Goal: Task Accomplishment & Management: Manage account settings

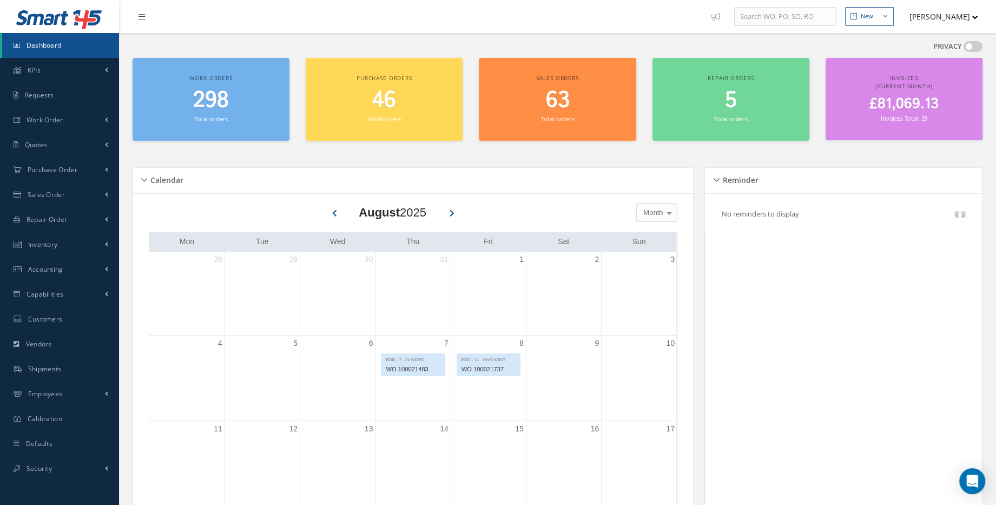
click at [64, 26] on icon "Smart 145" at bounding box center [59, 19] width 87 height 19
click at [75, 190] on link "Sales Order" at bounding box center [59, 194] width 119 height 25
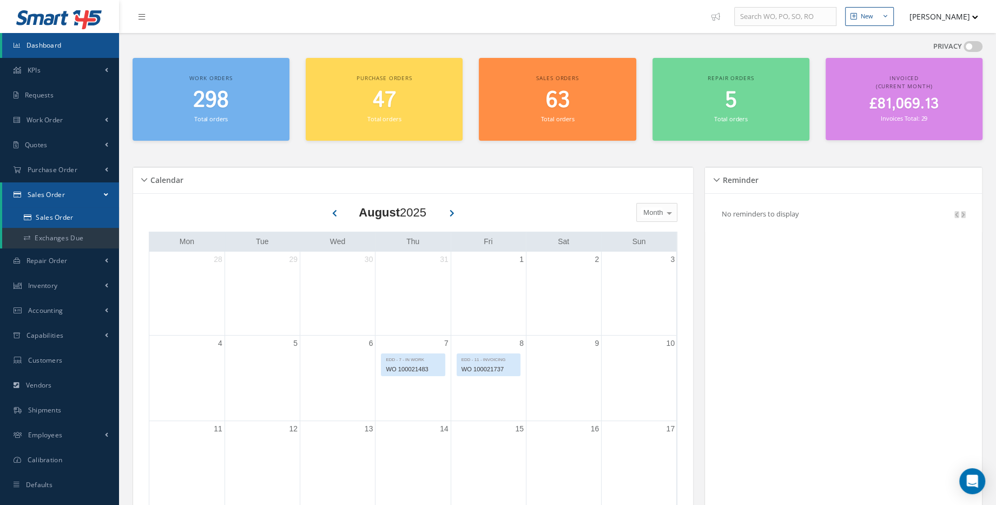
click at [92, 220] on link "Sales Order" at bounding box center [60, 217] width 117 height 21
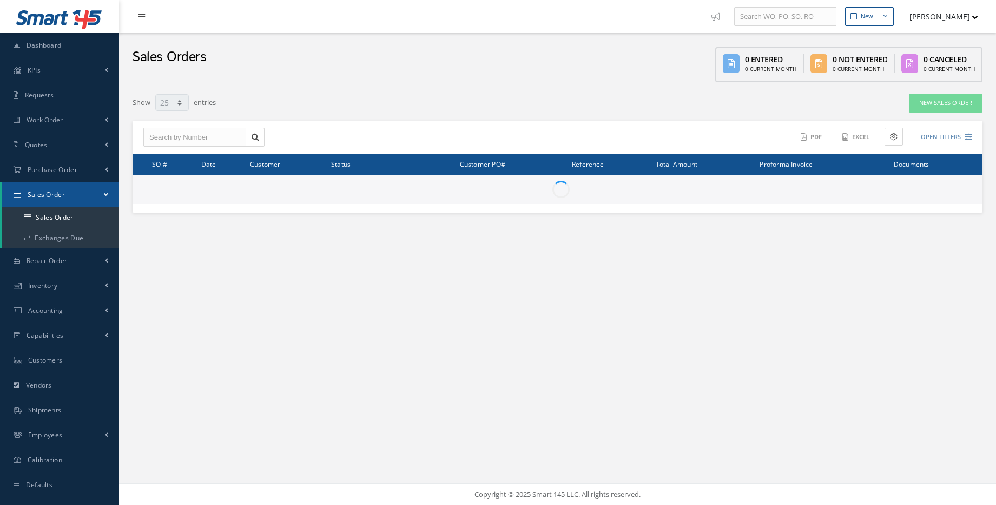
select select "25"
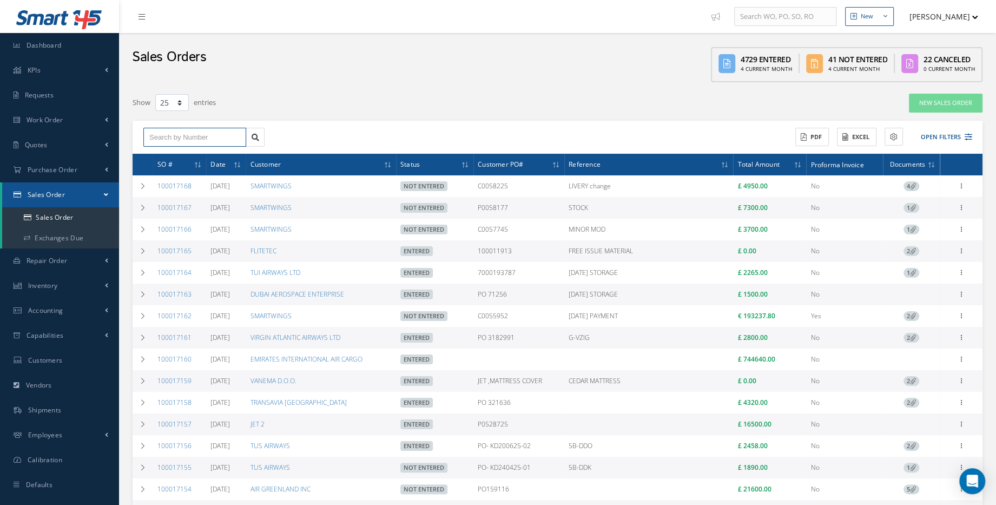
click at [219, 135] on input "text" at bounding box center [194, 137] width 103 height 19
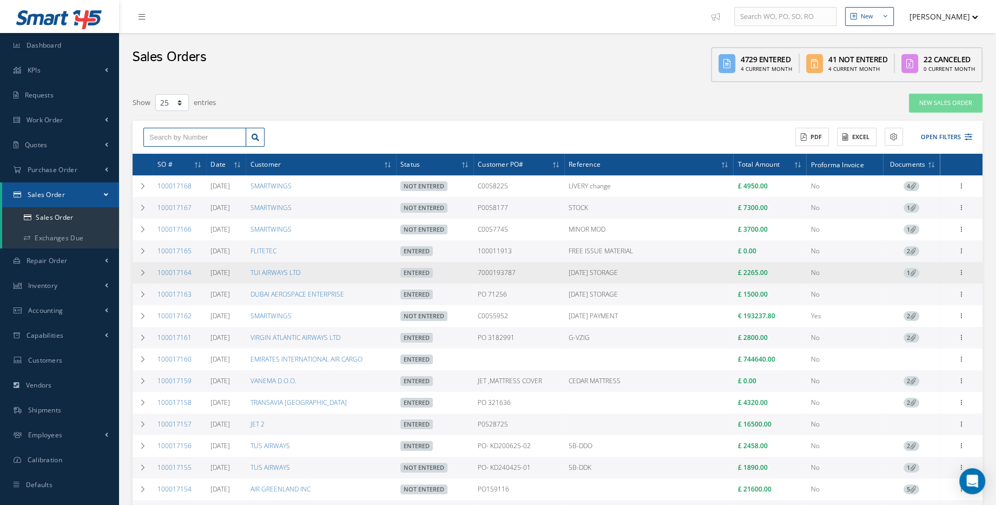
type input "s"
type input "sm"
type input "sma"
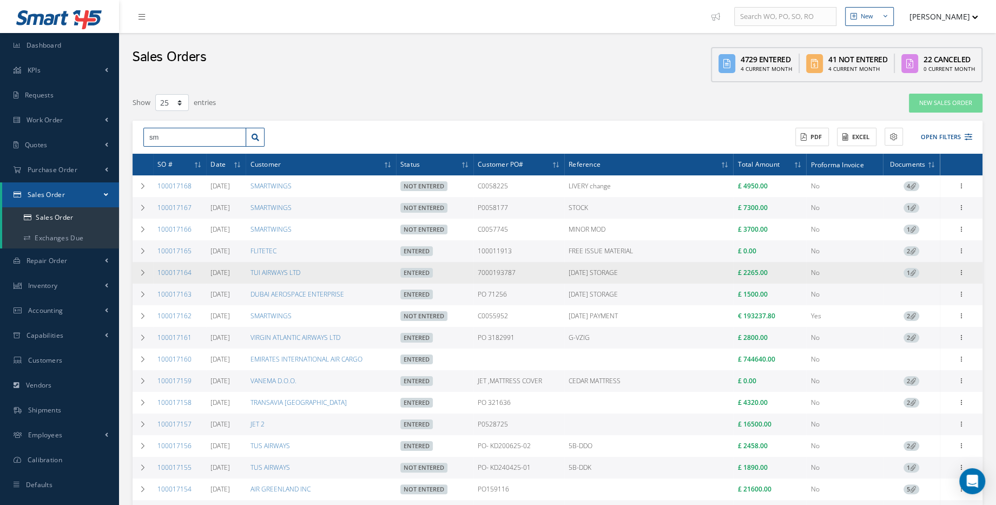
type input "sma"
type input "smar"
type input "smart"
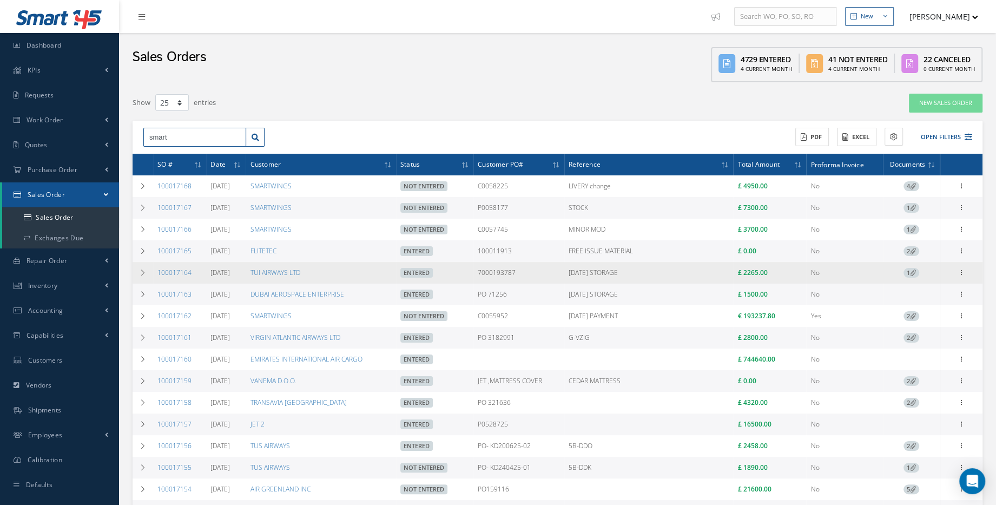
type input "smartw"
type input "smartwi"
type input "smartwing"
type input "smartwings"
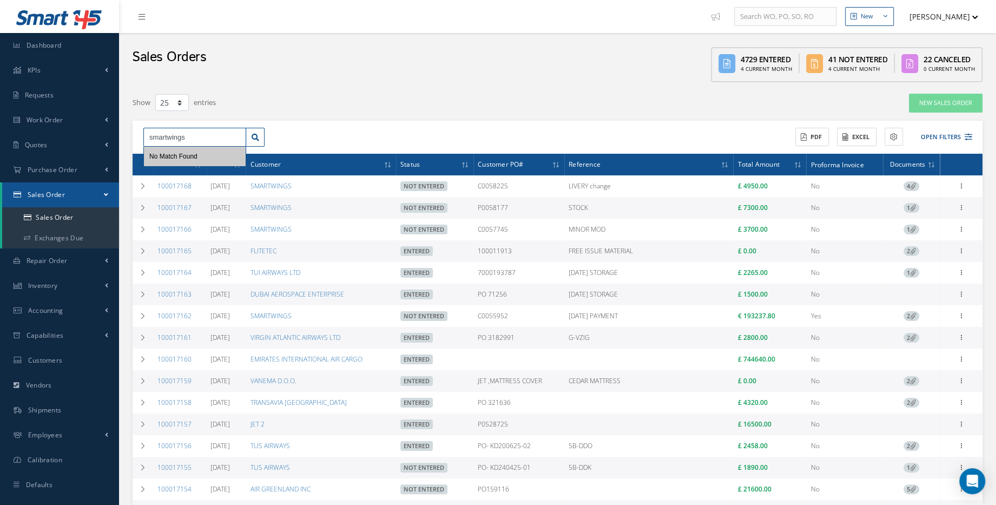
type input "smartwings"
drag, startPoint x: 199, startPoint y: 145, endPoint x: -2, endPoint y: 95, distance: 207.0
click at [0, 95] on html "Smart 145 Dashboard KPIs Work Order Accounting Requests Work Order Work Order P…" at bounding box center [498, 252] width 996 height 505
click at [967, 139] on icon at bounding box center [969, 137] width 8 height 8
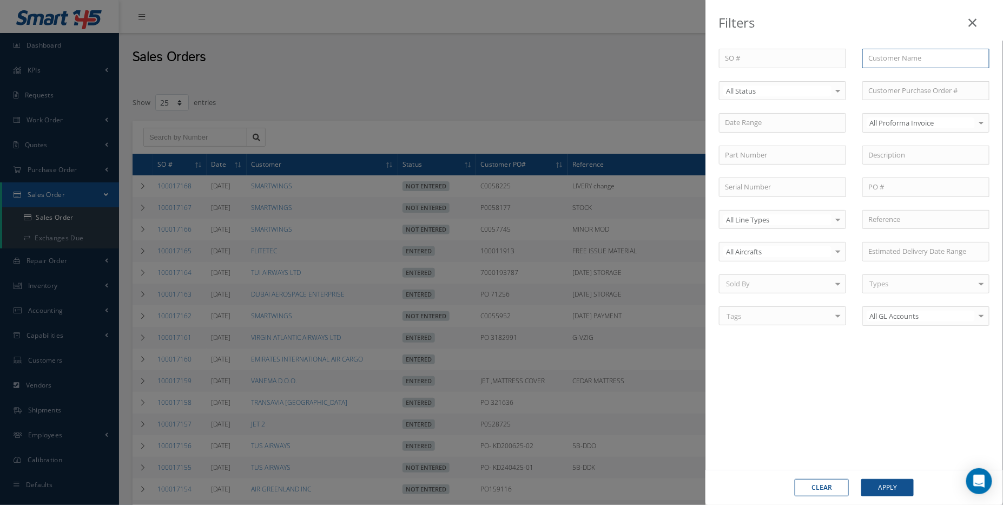
click at [901, 60] on input "text" at bounding box center [926, 58] width 127 height 19
paste input "smartwings"
click at [921, 84] on div "SMARTWINGS" at bounding box center [926, 77] width 126 height 19
type input "SMARTWINGS"
click at [889, 497] on div "Clear Apply" at bounding box center [855, 487] width 298 height 35
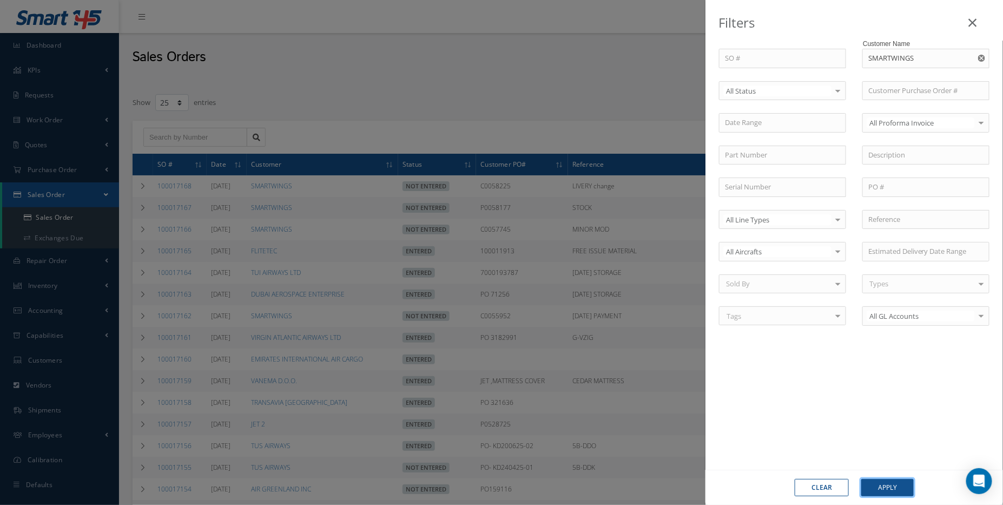
click at [890, 488] on button "Apply" at bounding box center [888, 487] width 52 height 17
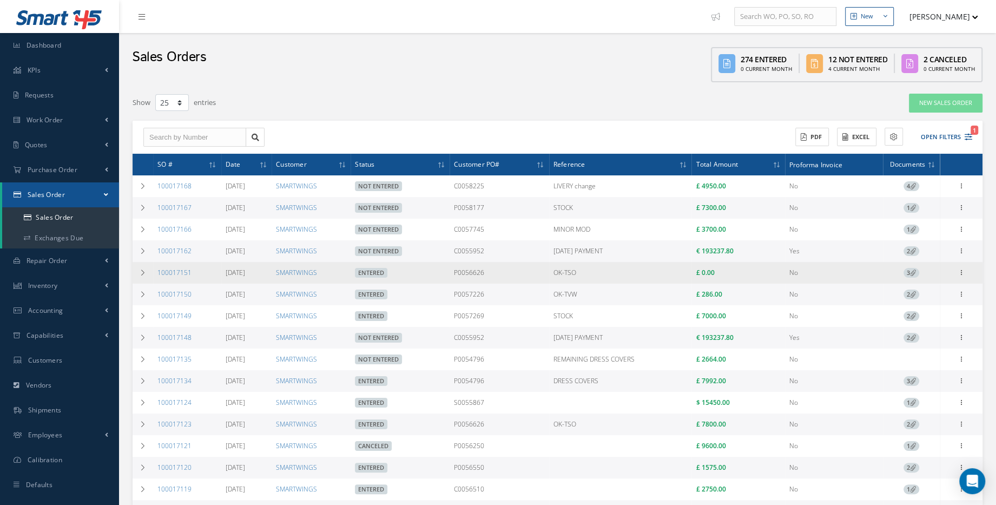
drag, startPoint x: 501, startPoint y: 267, endPoint x: 540, endPoint y: 277, distance: 39.5
click at [536, 282] on td "P0056626" at bounding box center [499, 273] width 99 height 22
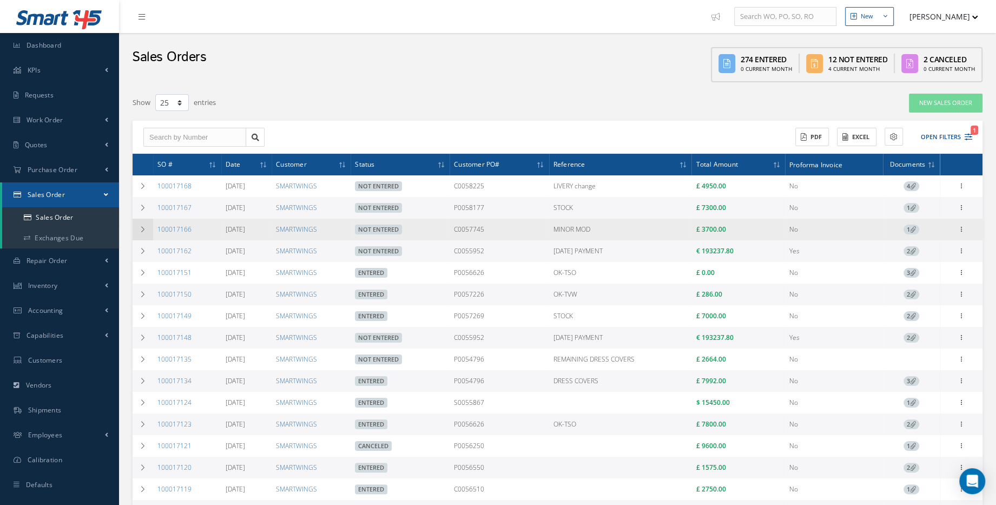
click at [139, 232] on icon at bounding box center [143, 229] width 8 height 6
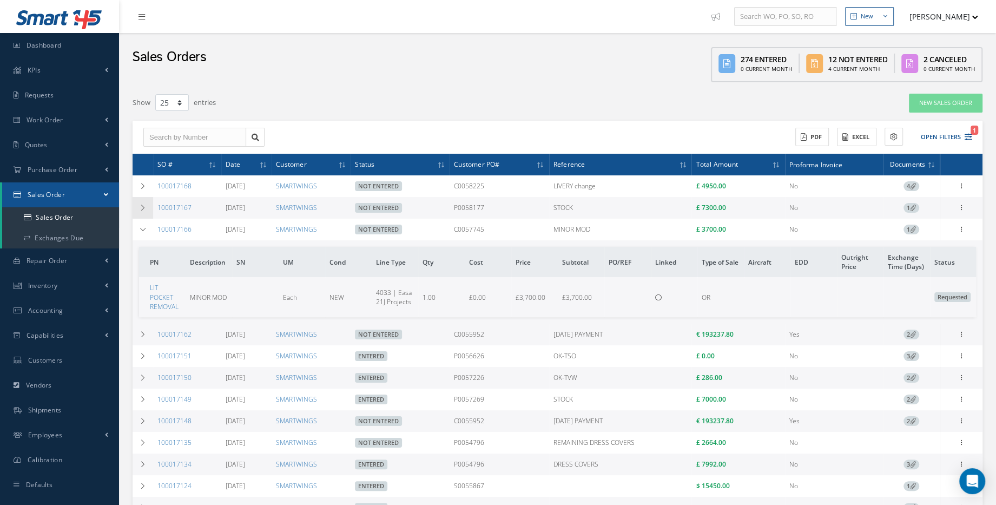
click at [144, 214] on td at bounding box center [143, 208] width 21 height 22
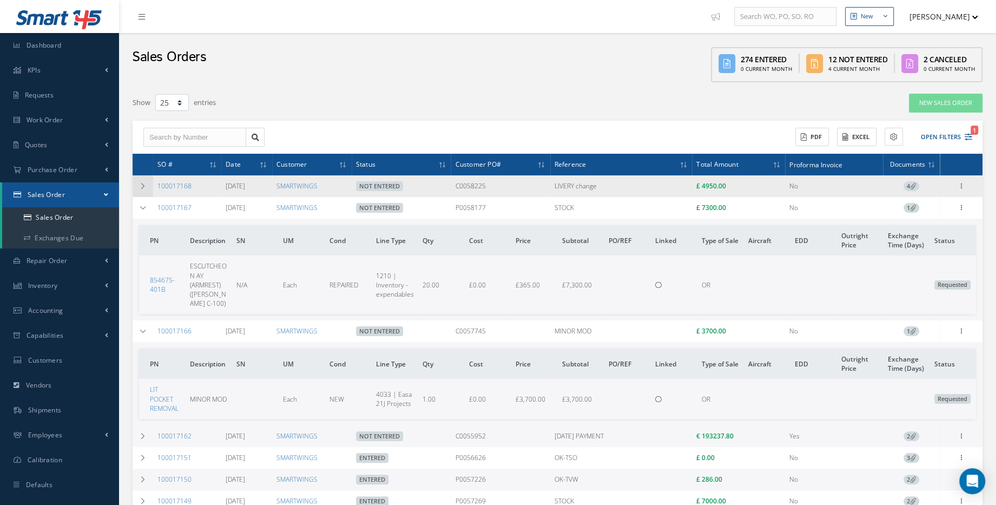
click at [148, 182] on td at bounding box center [143, 186] width 21 height 22
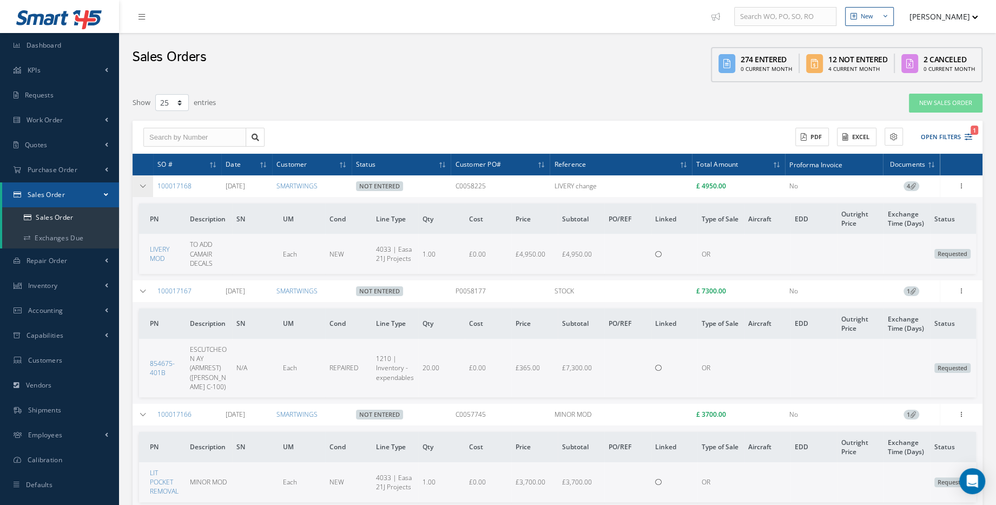
click at [144, 189] on td at bounding box center [143, 186] width 21 height 22
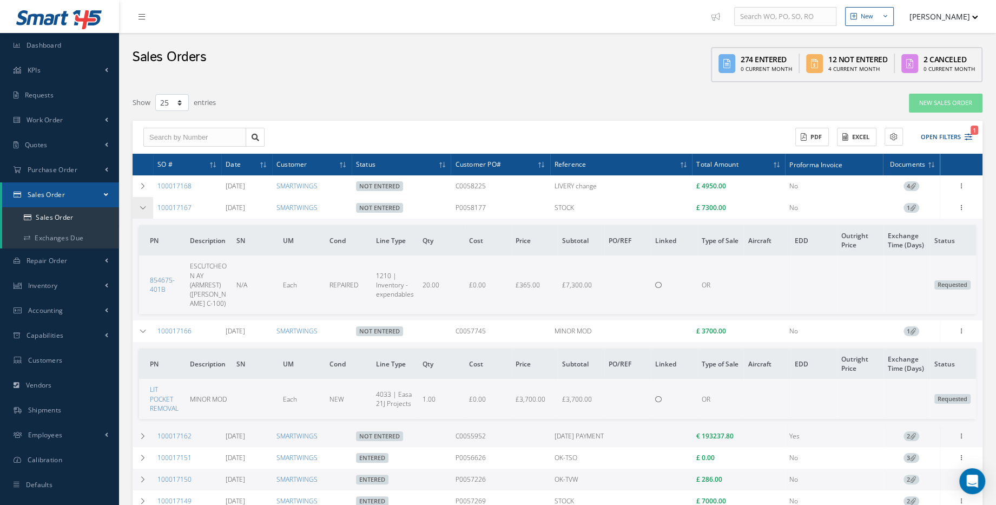
click at [142, 202] on td at bounding box center [143, 208] width 21 height 22
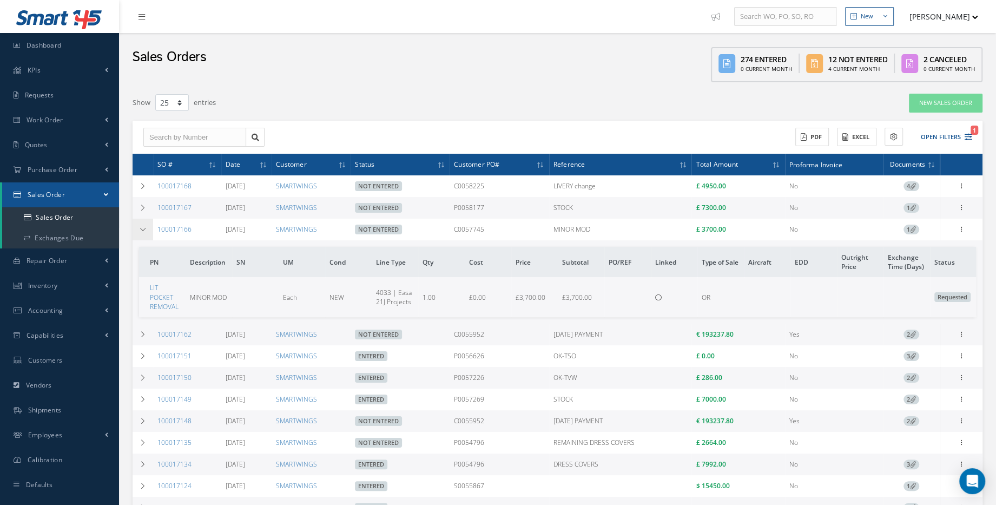
click at [142, 237] on td at bounding box center [143, 230] width 21 height 22
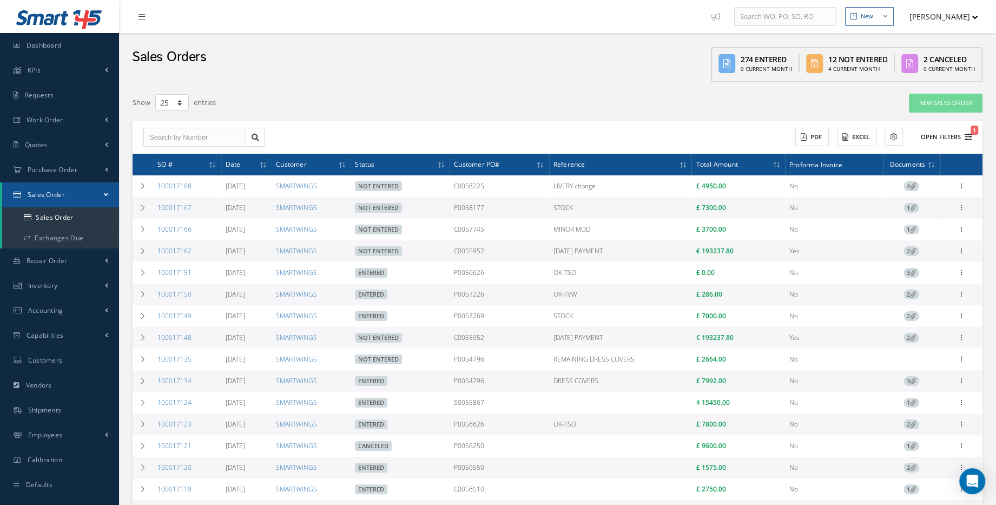
click at [951, 136] on button "Open Filters 1" at bounding box center [941, 137] width 61 height 18
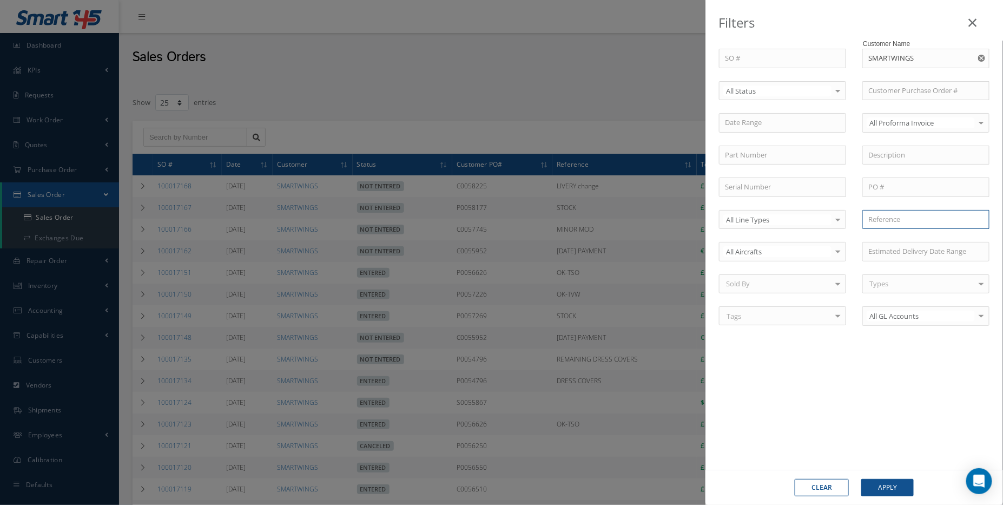
click at [912, 215] on input "text" at bounding box center [926, 219] width 127 height 19
click at [901, 252] on input at bounding box center [926, 251] width 127 height 19
click at [901, 211] on input "text" at bounding box center [926, 219] width 127 height 19
click at [900, 165] on div "SO # Customer Name SMARTWINGS Select All Status All Status Entered Not Entered …" at bounding box center [854, 194] width 287 height 290
click at [893, 129] on div "All Proforma Invoice" at bounding box center [926, 122] width 127 height 19
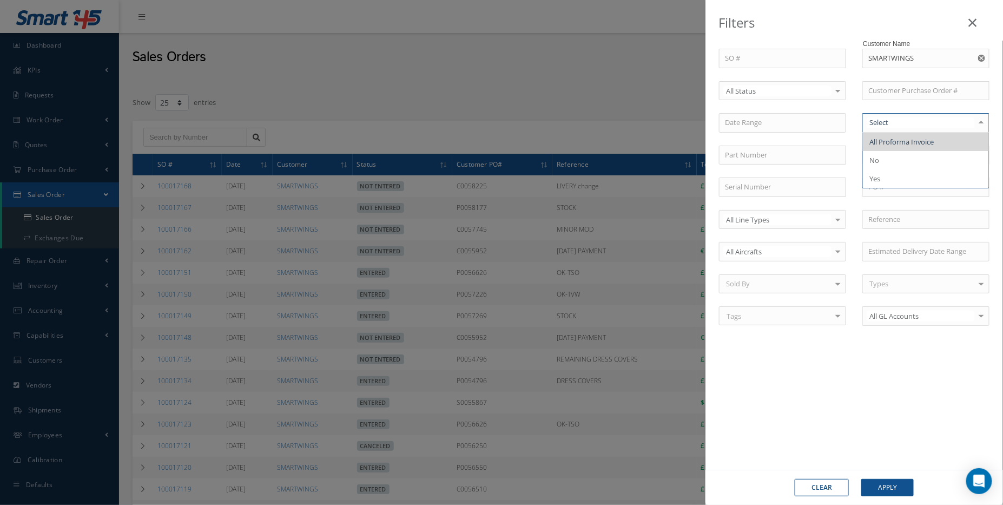
click at [893, 129] on div at bounding box center [926, 122] width 127 height 19
click at [895, 95] on input "text" at bounding box center [926, 90] width 127 height 19
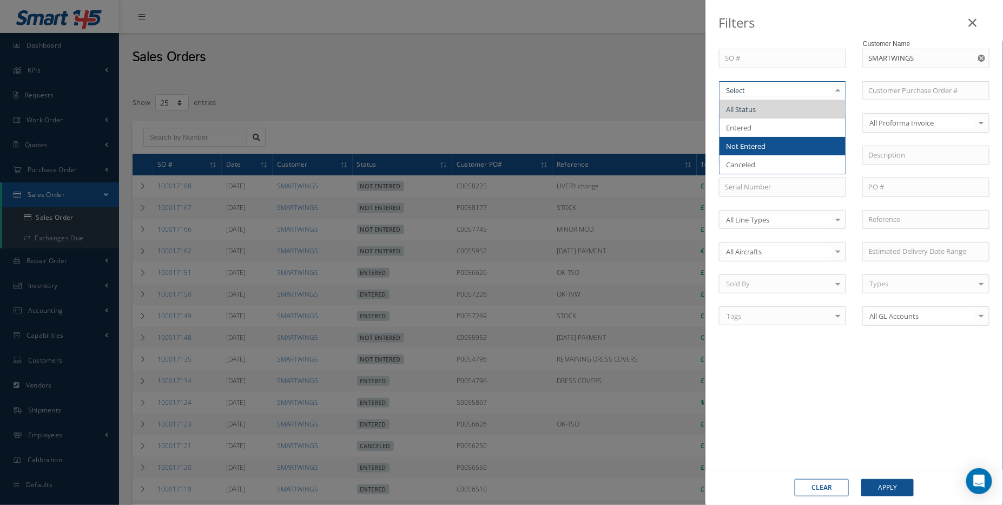
click at [764, 145] on span "Not Entered" at bounding box center [746, 146] width 40 height 10
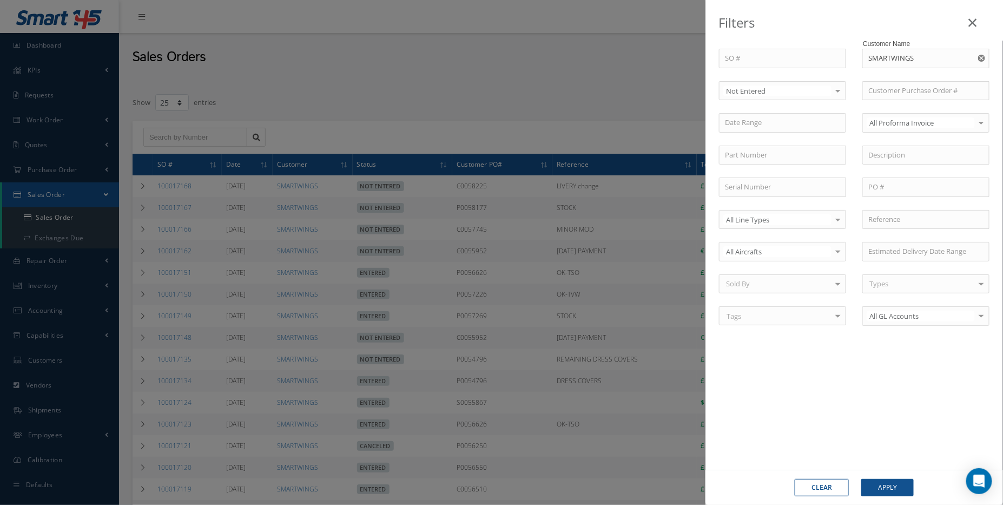
click at [898, 498] on div "Clear Apply" at bounding box center [855, 487] width 298 height 35
click at [898, 494] on button "Apply" at bounding box center [888, 487] width 52 height 17
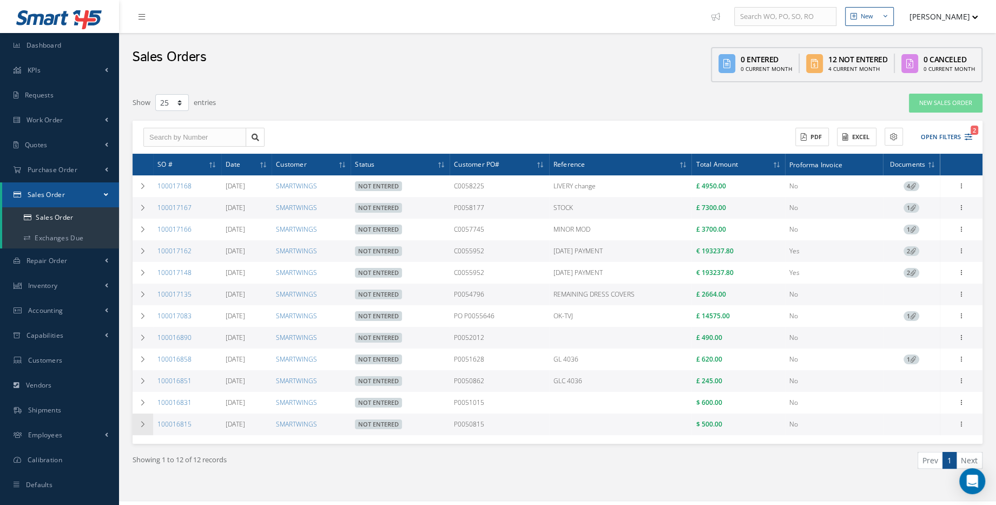
click at [146, 428] on icon at bounding box center [143, 424] width 8 height 6
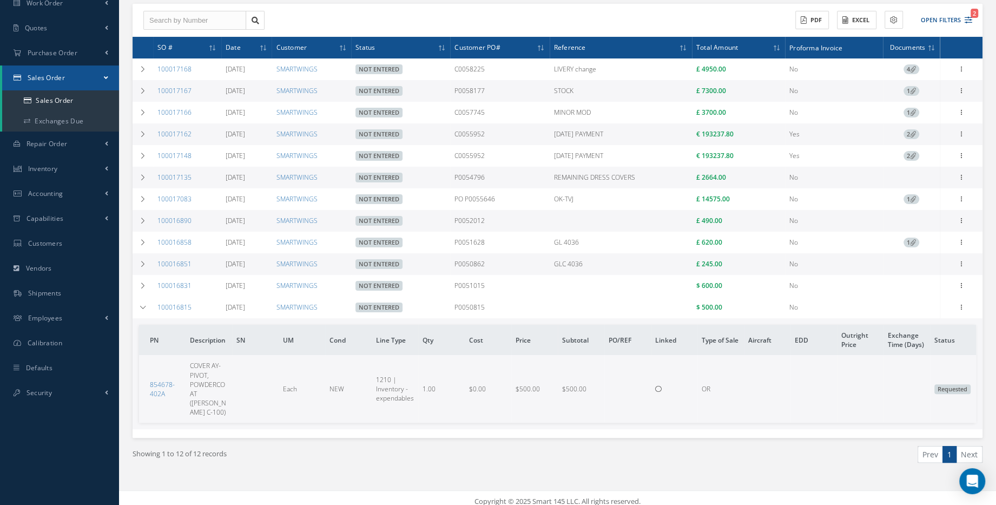
scroll to position [117, 0]
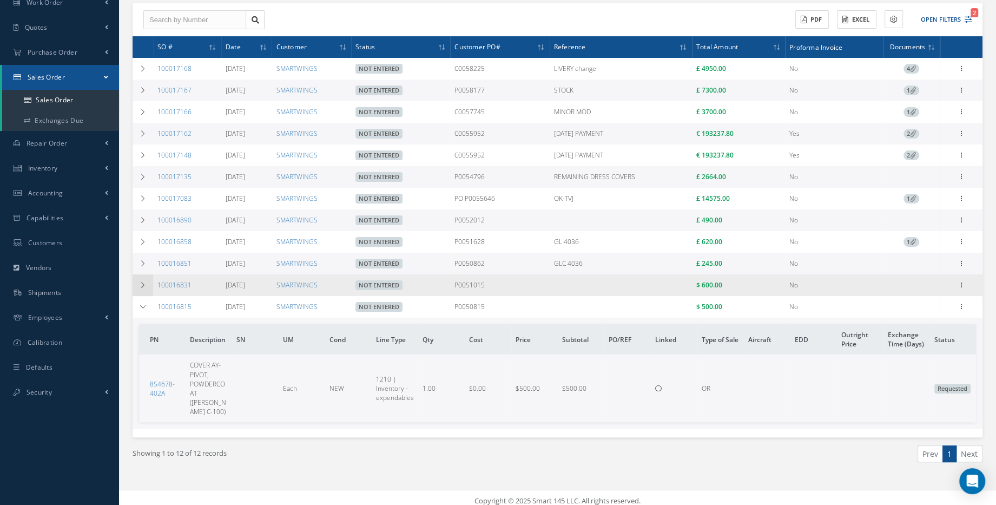
click at [144, 285] on icon at bounding box center [143, 285] width 8 height 6
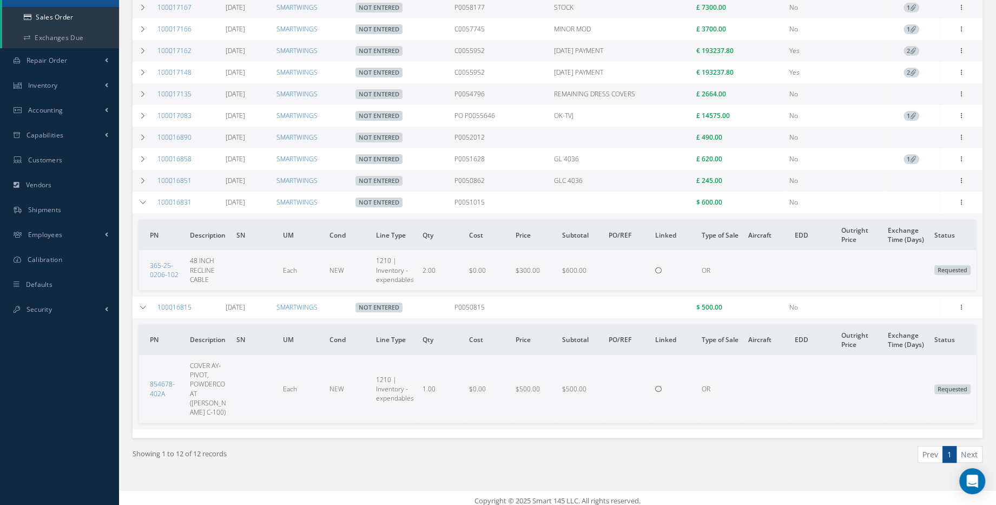
scroll to position [152, 0]
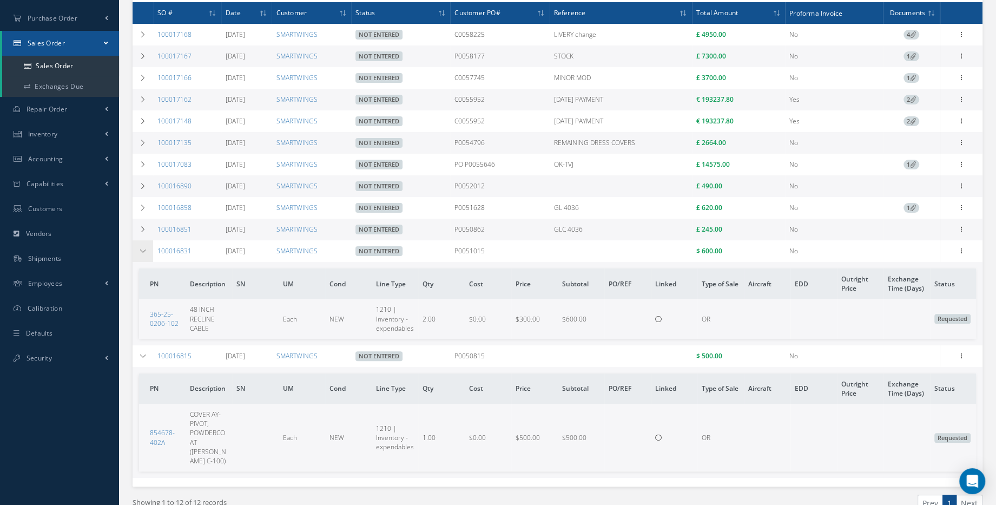
click at [146, 253] on icon at bounding box center [143, 251] width 8 height 6
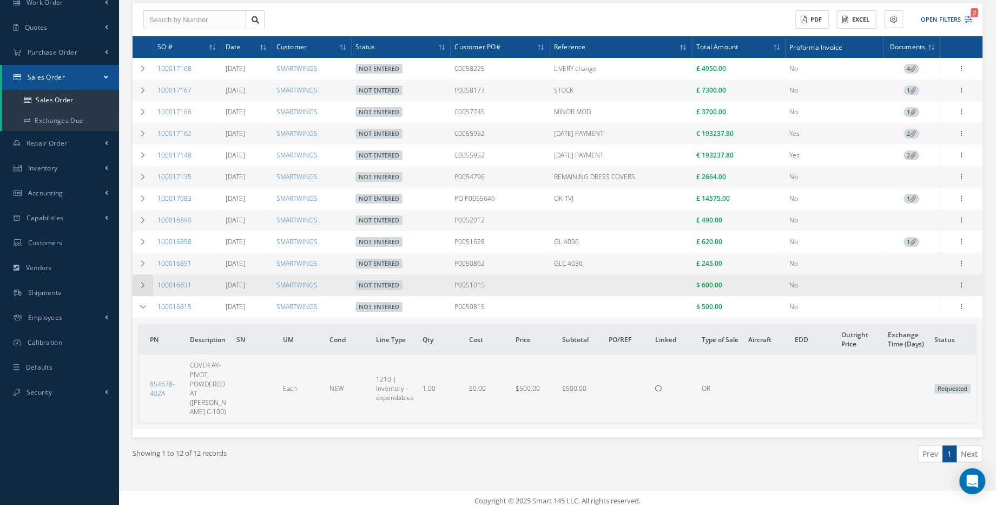
click at [144, 293] on td at bounding box center [143, 285] width 21 height 22
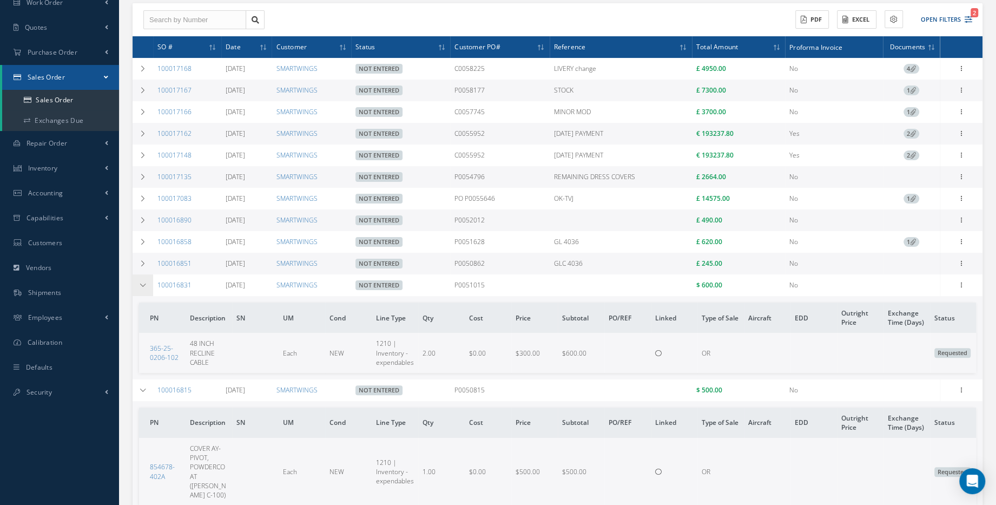
scroll to position [152, 0]
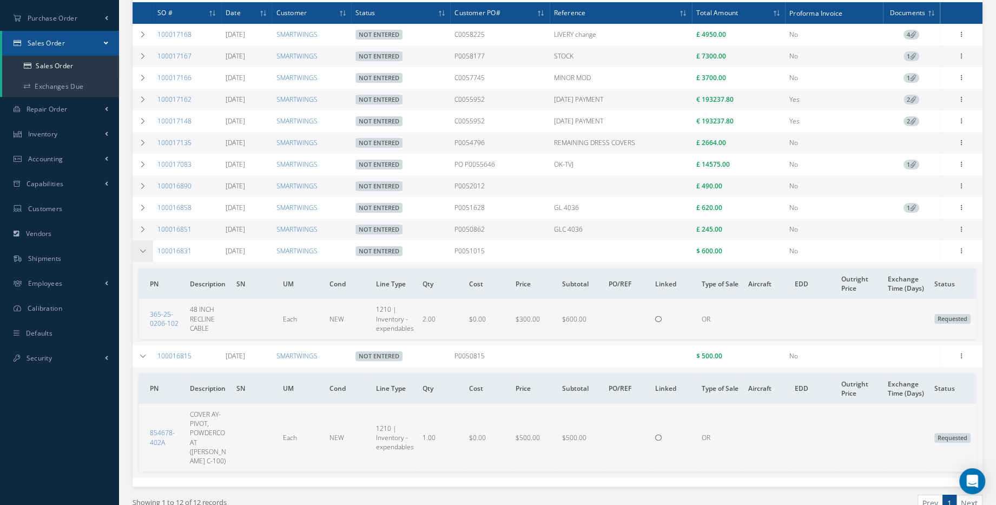
click at [148, 260] on td at bounding box center [143, 251] width 21 height 22
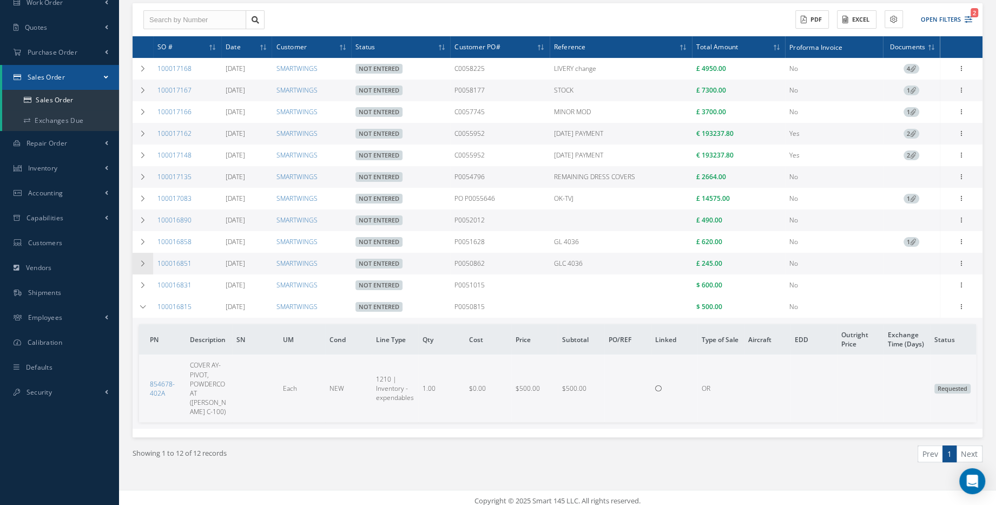
click at [144, 264] on icon at bounding box center [143, 263] width 8 height 6
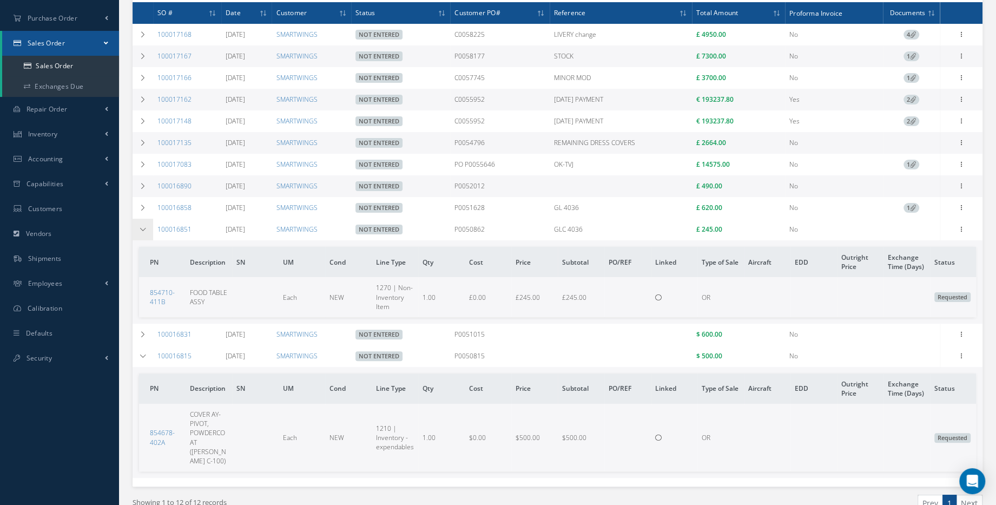
click at [144, 232] on icon at bounding box center [143, 229] width 8 height 6
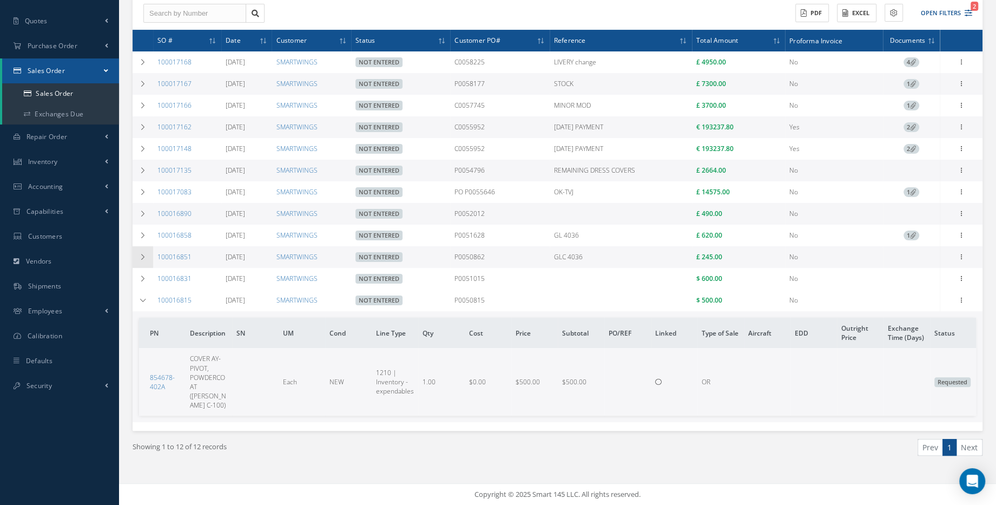
scroll to position [117, 0]
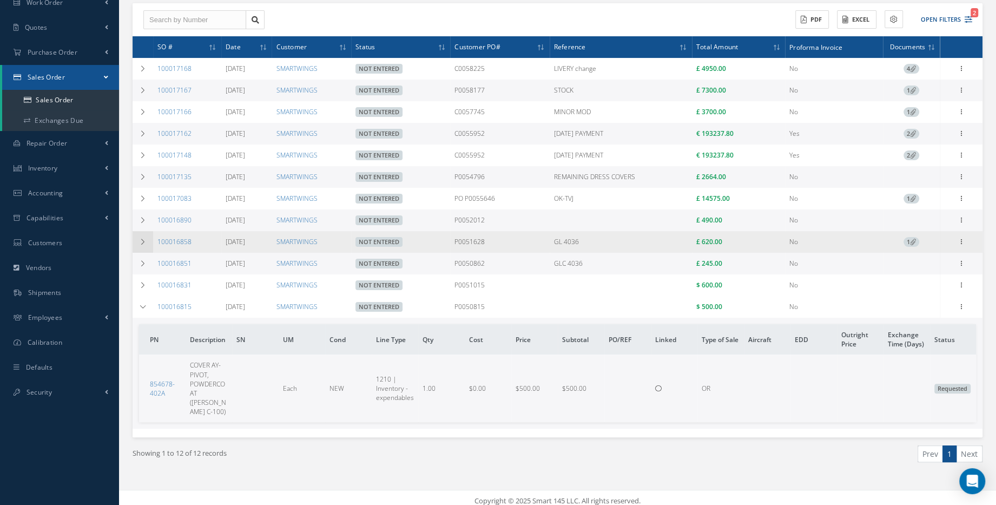
click at [140, 240] on icon at bounding box center [143, 242] width 8 height 6
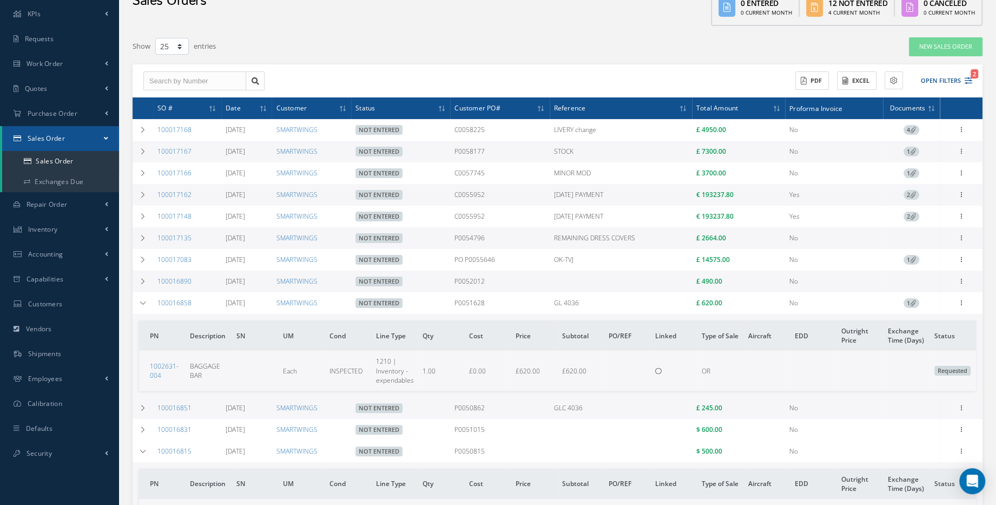
scroll to position [147, 0]
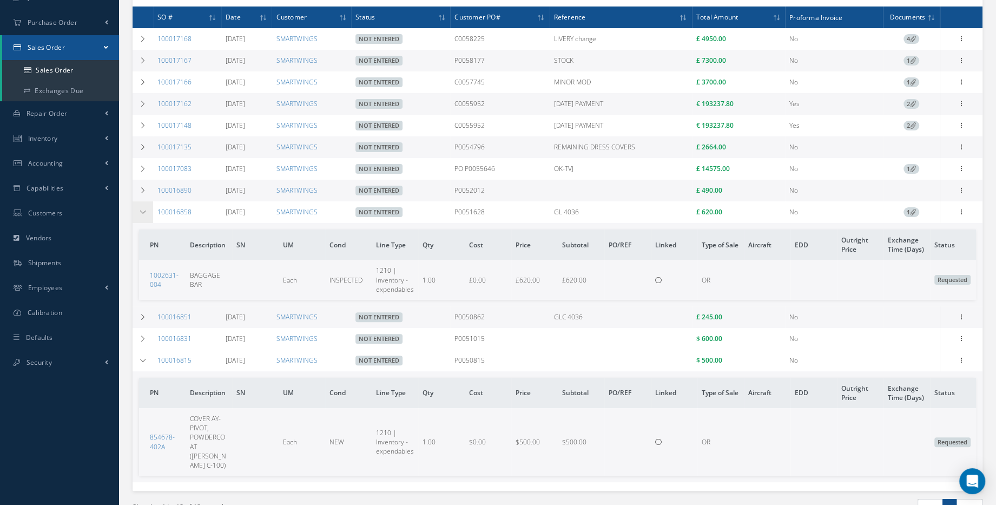
drag, startPoint x: 144, startPoint y: 221, endPoint x: 148, endPoint y: 260, distance: 39.1
click at [144, 221] on td at bounding box center [143, 212] width 21 height 22
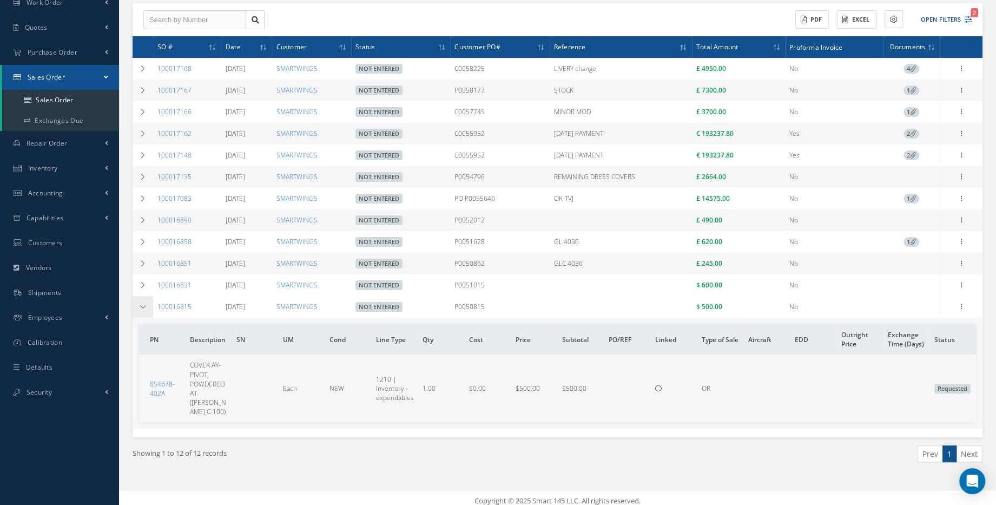
click at [148, 311] on td at bounding box center [143, 307] width 21 height 22
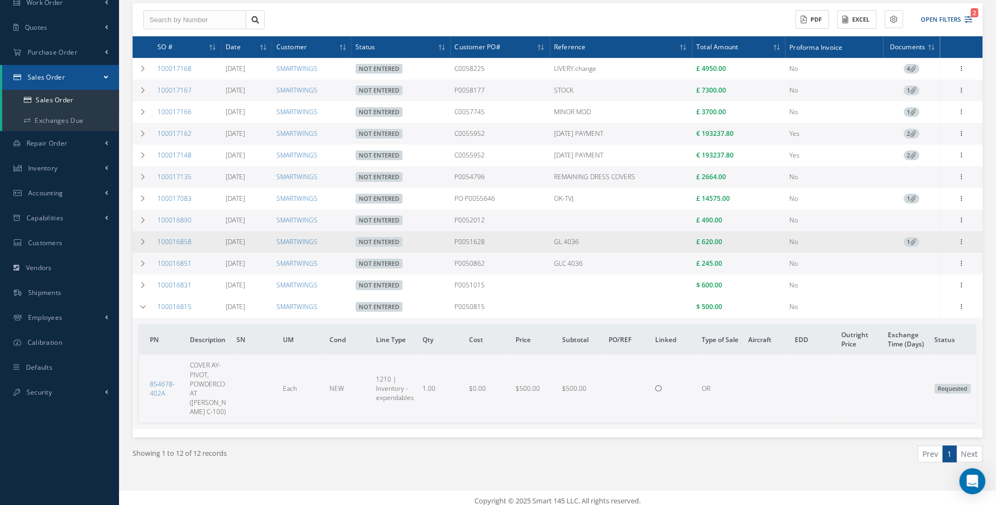
scroll to position [17, 0]
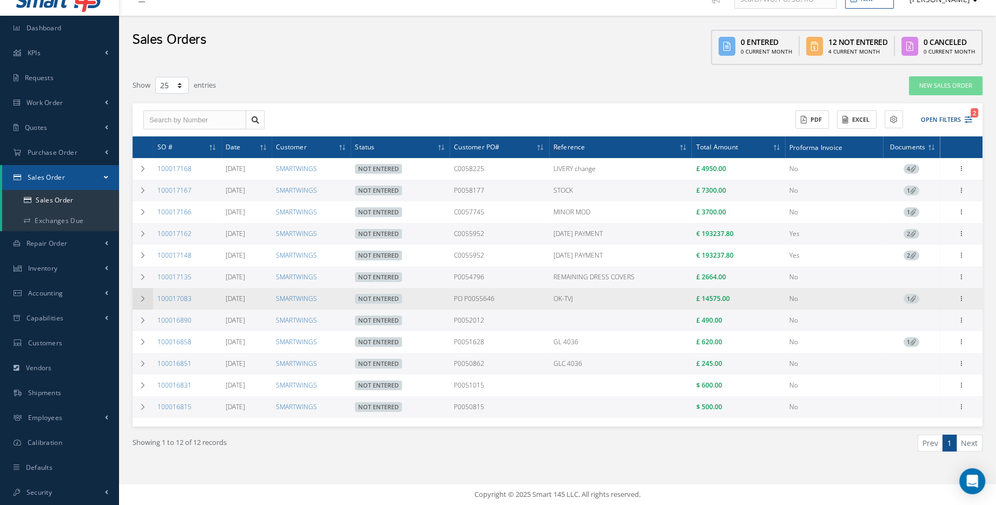
click at [142, 301] on icon at bounding box center [143, 298] width 8 height 6
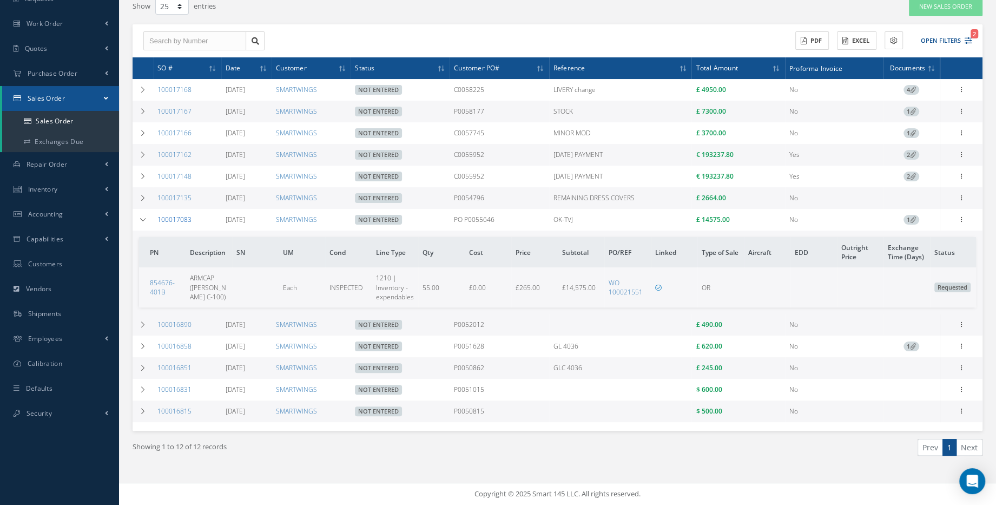
drag, startPoint x: 191, startPoint y: 217, endPoint x: 157, endPoint y: 220, distance: 33.7
click at [157, 220] on td "100017083" at bounding box center [187, 220] width 68 height 22
copy link "100017083"
drag, startPoint x: 508, startPoint y: 216, endPoint x: 457, endPoint y: 219, distance: 50.4
click at [0, 0] on tr "100017083 05/19/2025 SMARTWINGS Not Entered PO P0055646 OK-TVJ £ 14575.00 No 1 …" at bounding box center [0, 0] width 0 height 0
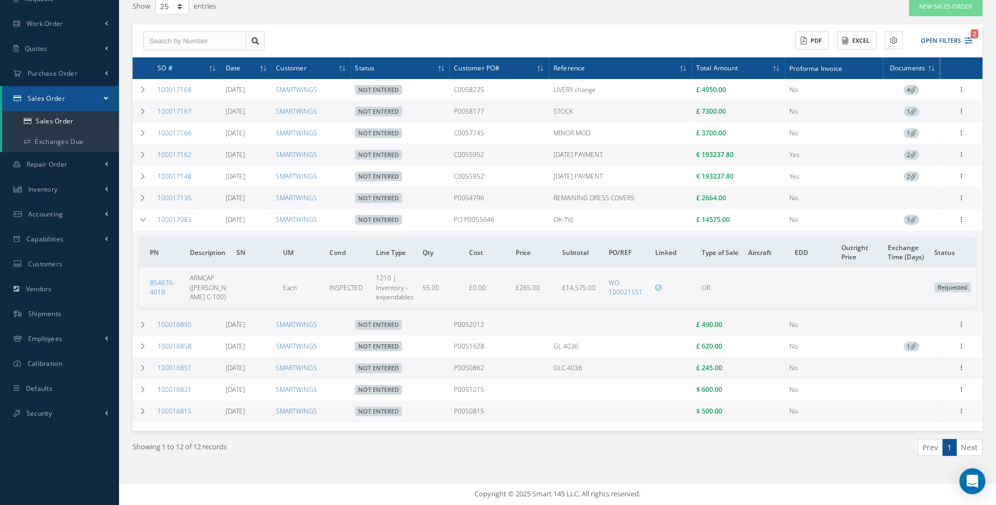
drag, startPoint x: 457, startPoint y: 219, endPoint x: 470, endPoint y: 220, distance: 12.5
copy tr "PO P0055646"
click at [143, 221] on icon at bounding box center [143, 219] width 8 height 6
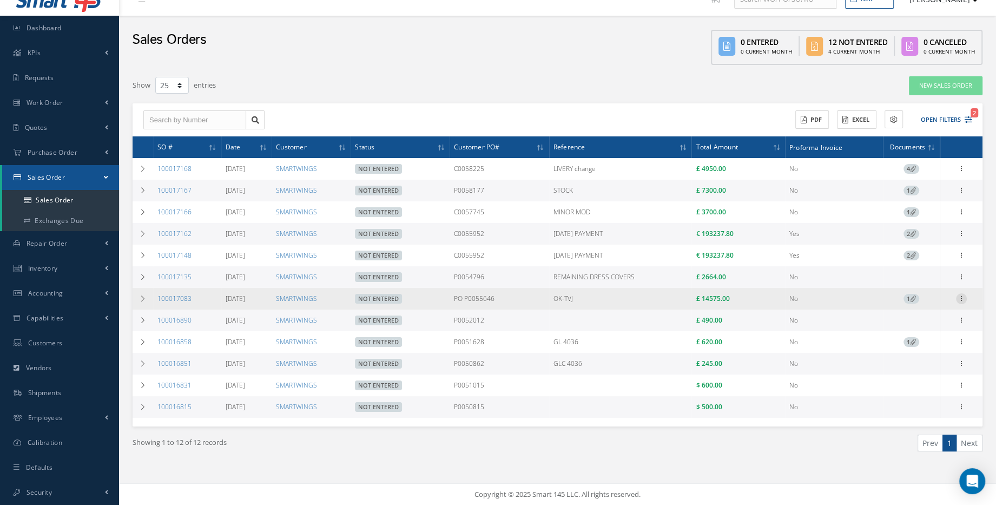
click at [959, 172] on icon at bounding box center [961, 167] width 11 height 9
click at [922, 378] on link "Cancel" at bounding box center [912, 376] width 86 height 14
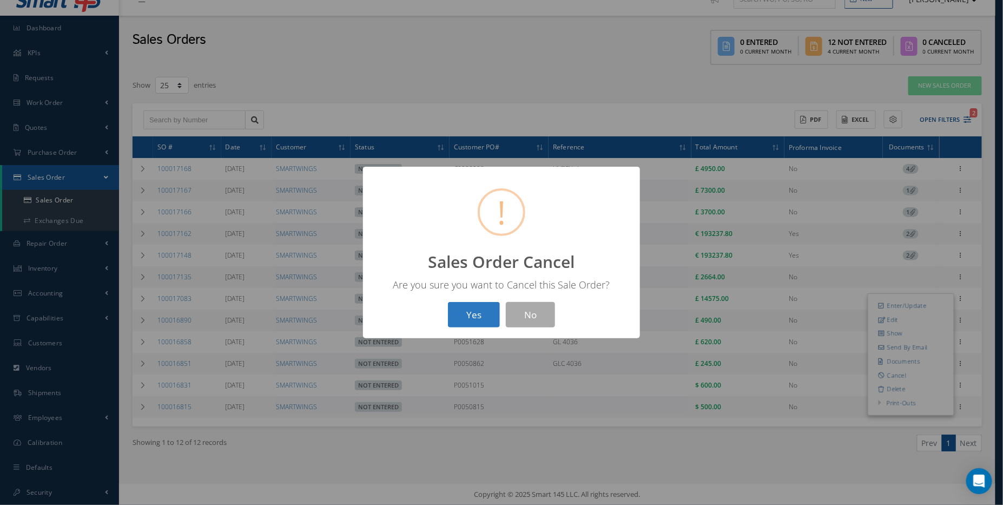
click at [471, 307] on button "Yes" at bounding box center [474, 314] width 52 height 25
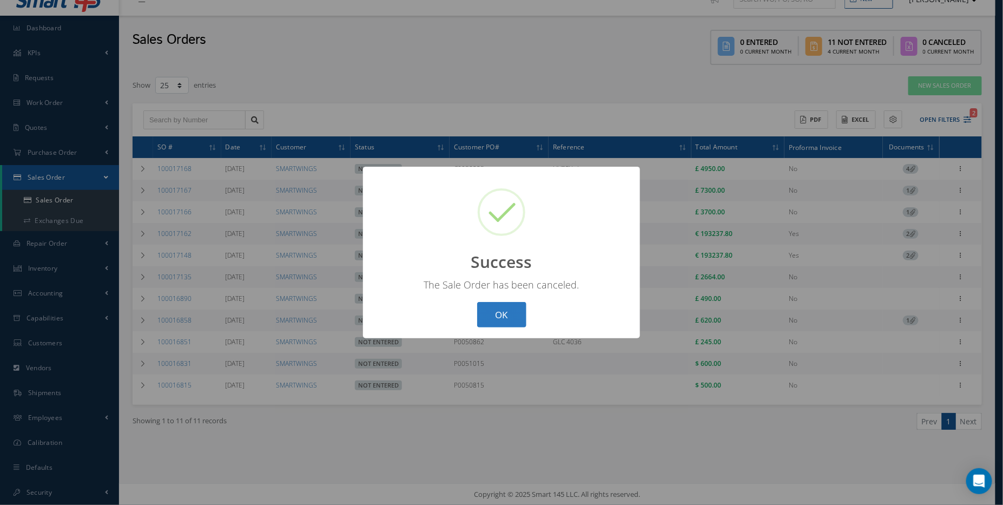
click at [495, 315] on button "OK" at bounding box center [501, 314] width 49 height 25
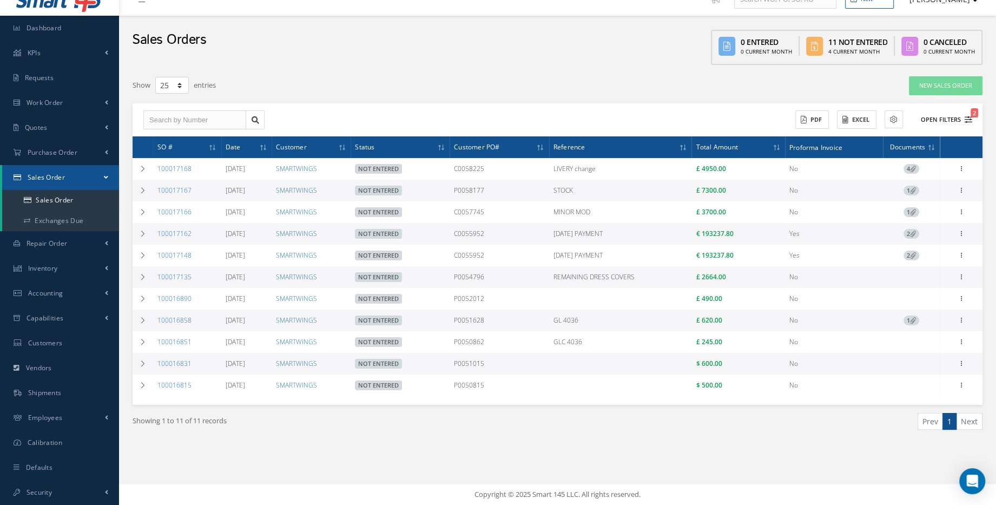
click at [961, 110] on div "ACTIONS Receive Payments SMARTWINGS Cabinair Services 1ST CHOICE AEROSPACE 25 R…" at bounding box center [767, 119] width 418 height 19
click at [961, 117] on button "Open Filters 2" at bounding box center [941, 120] width 61 height 18
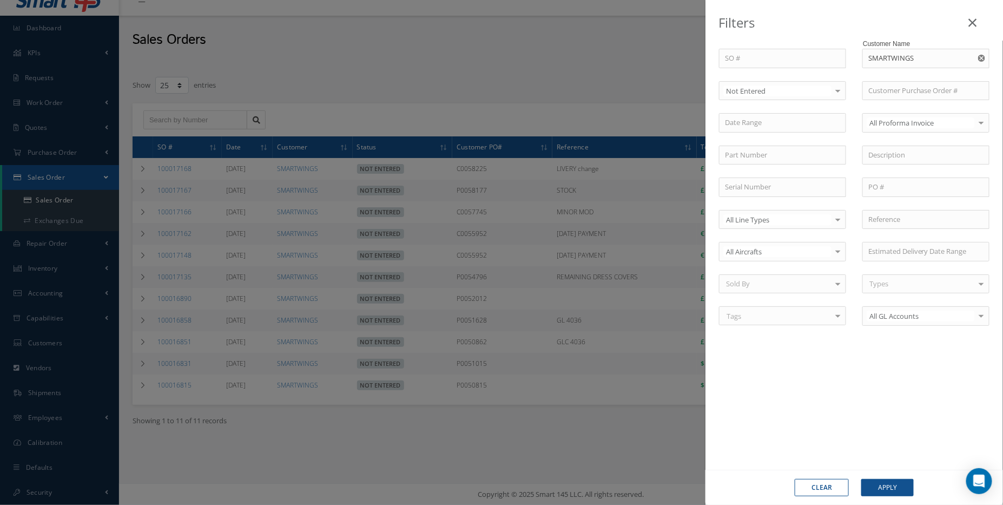
click at [755, 96] on div "Not Entered" at bounding box center [782, 90] width 127 height 19
click at [759, 160] on span "Canceled" at bounding box center [783, 164] width 126 height 18
click at [890, 488] on button "Apply" at bounding box center [888, 487] width 52 height 17
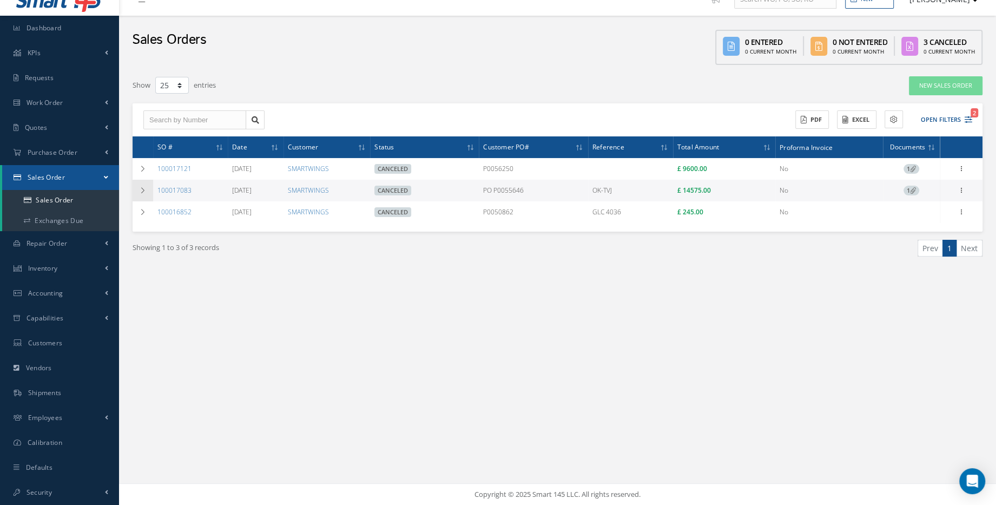
click at [148, 194] on td at bounding box center [143, 191] width 21 height 22
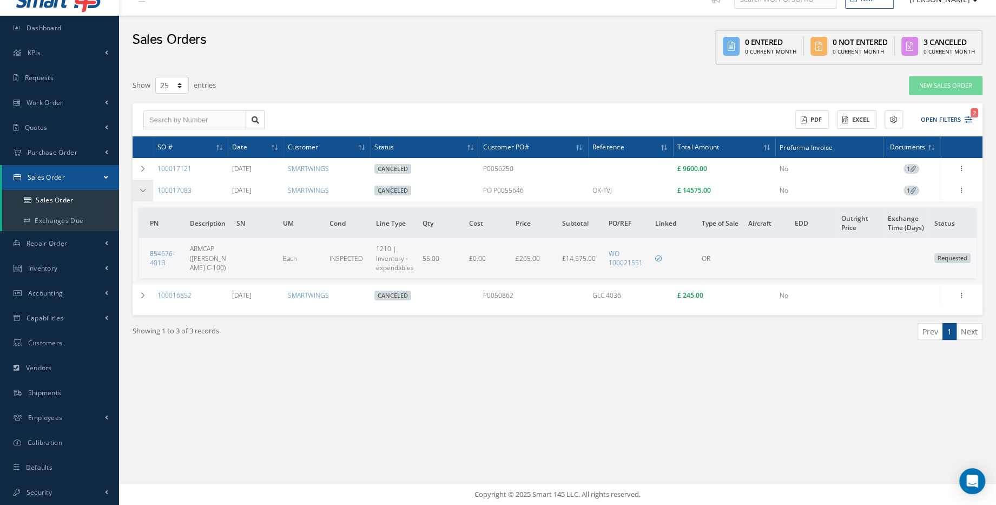
click at [146, 185] on td at bounding box center [143, 191] width 21 height 22
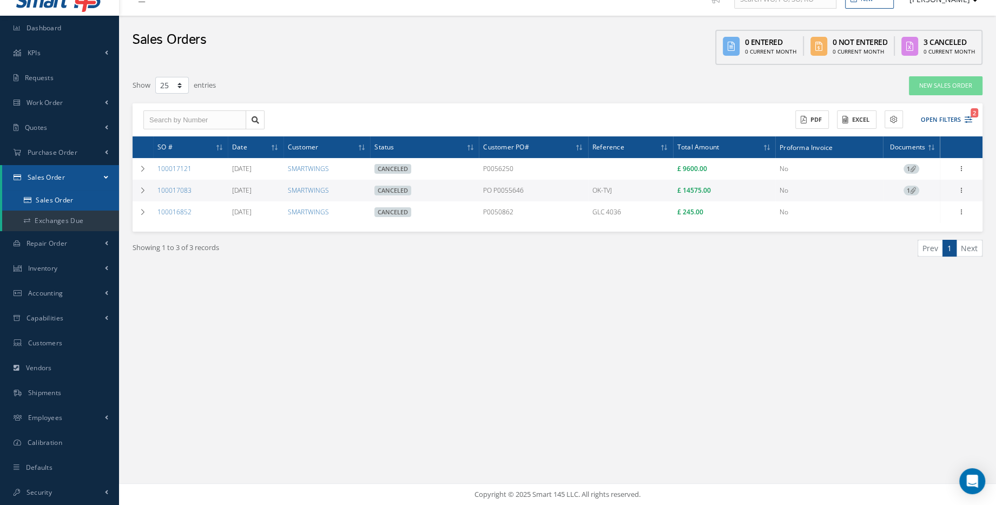
click at [50, 201] on link "Sales Order" at bounding box center [60, 200] width 117 height 21
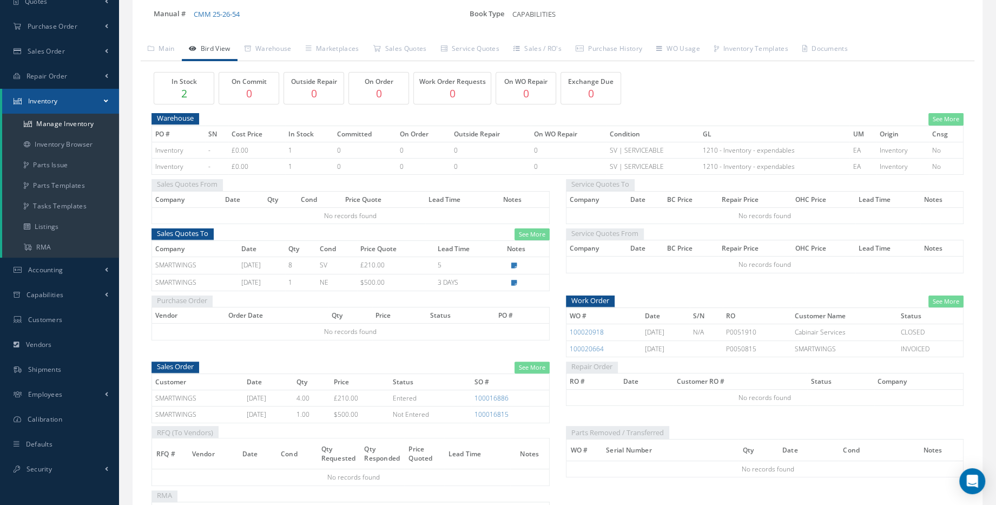
scroll to position [78, 0]
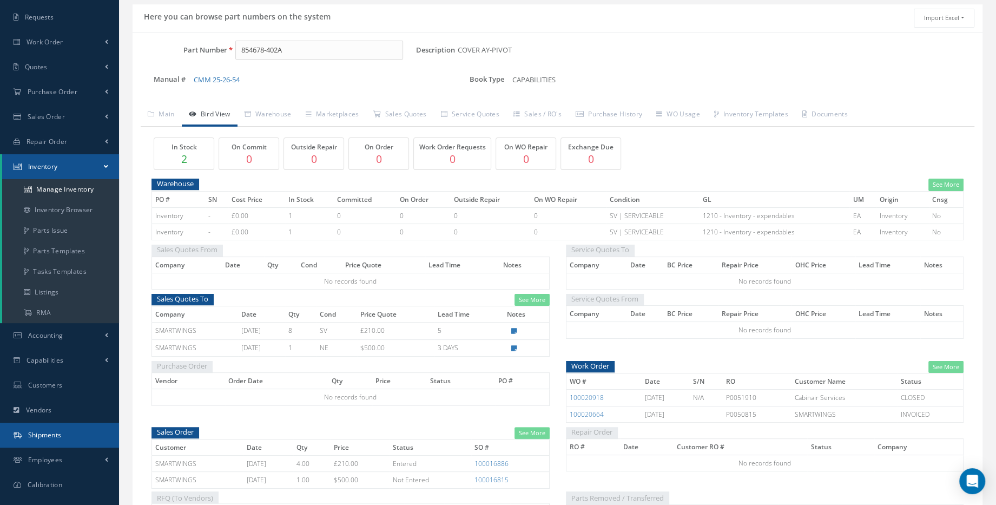
click at [66, 424] on link "Shipments" at bounding box center [59, 435] width 119 height 25
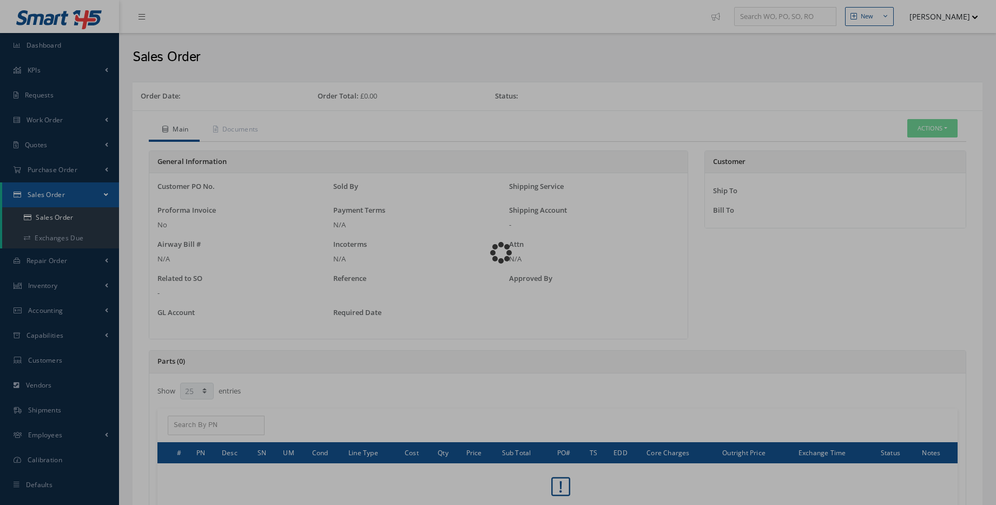
select select "25"
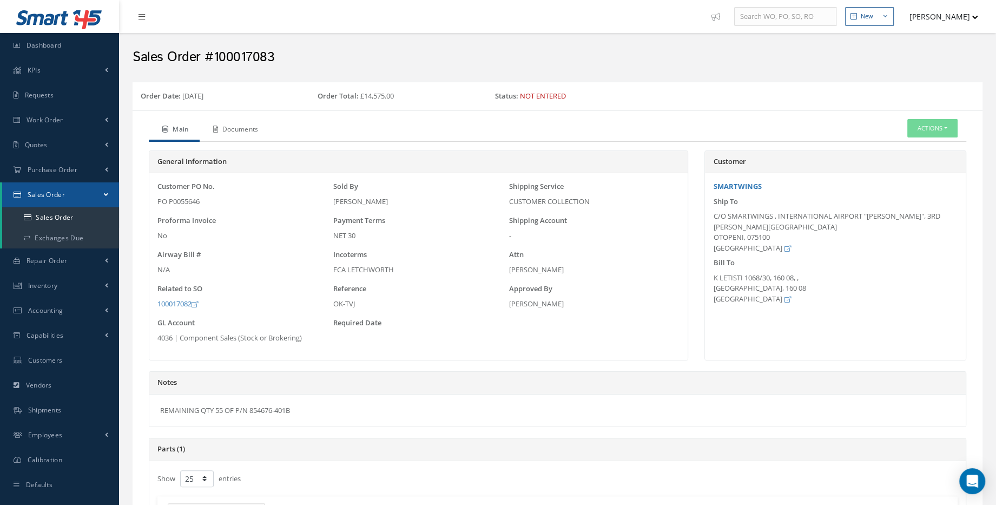
click at [233, 126] on link "Documents" at bounding box center [235, 130] width 70 height 23
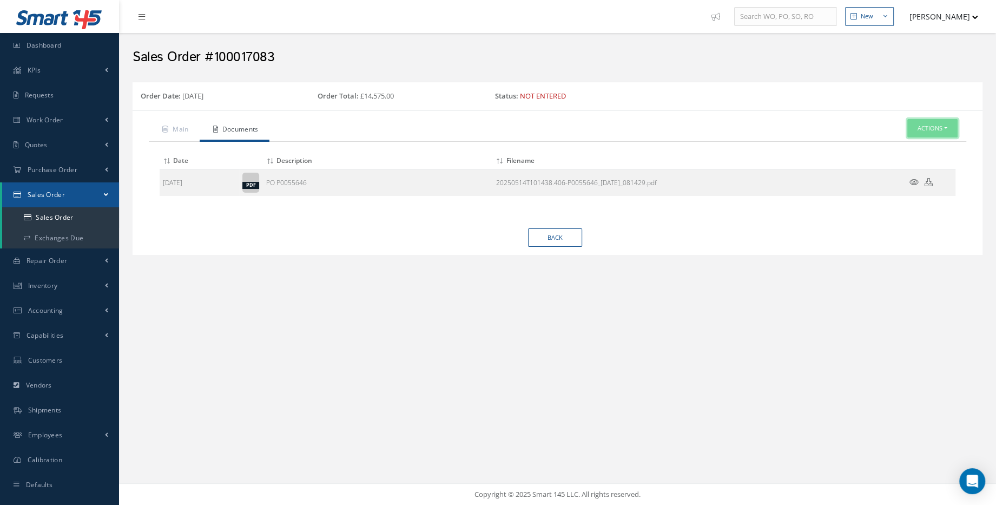
click at [931, 132] on button "Actions" at bounding box center [933, 128] width 50 height 19
click at [658, 392] on div "New New Work Order New Purchase Order New Customer Quote New Sales Order New Re…" at bounding box center [557, 252] width 877 height 505
click at [188, 132] on link "Main" at bounding box center [174, 130] width 51 height 23
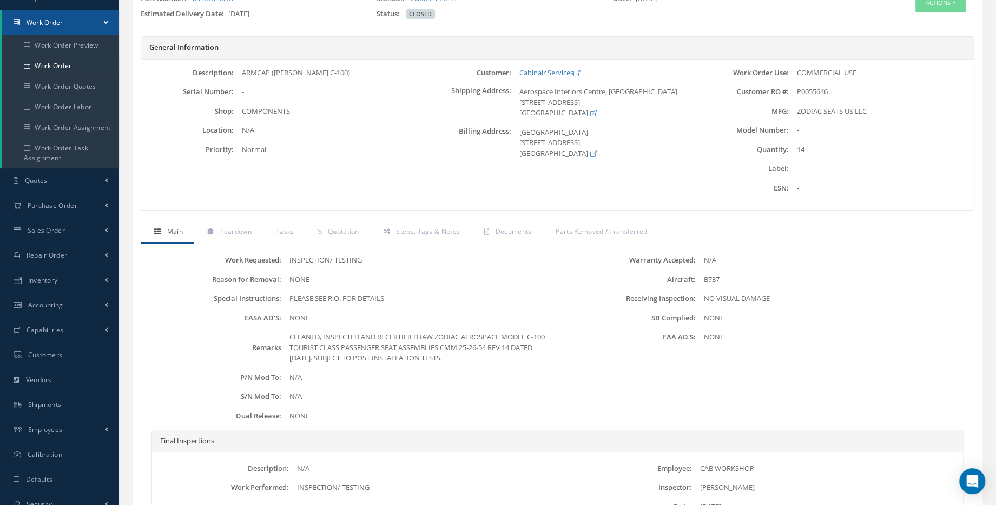
scroll to position [98, 0]
click at [581, 233] on span "Parts Removed / Transferred" at bounding box center [601, 230] width 91 height 9
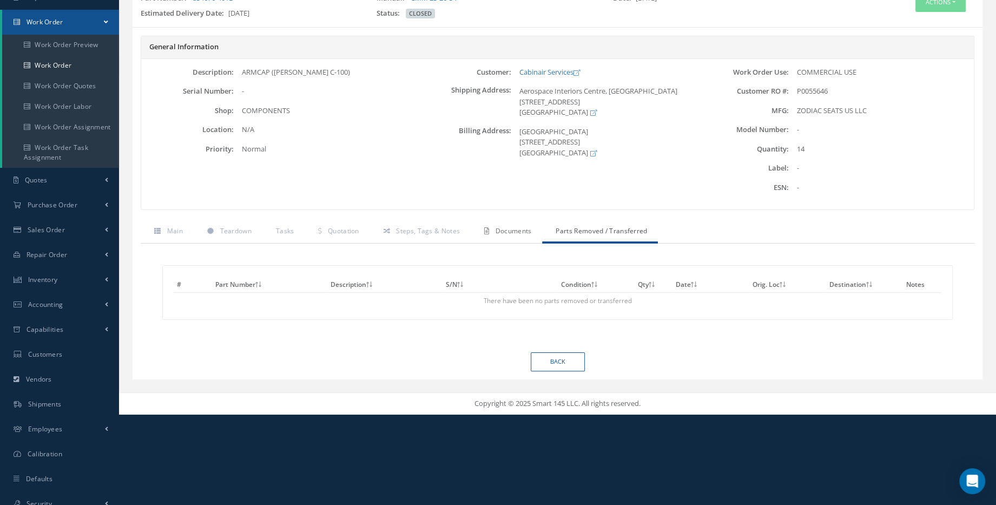
click at [531, 234] on link "Documents" at bounding box center [506, 232] width 71 height 23
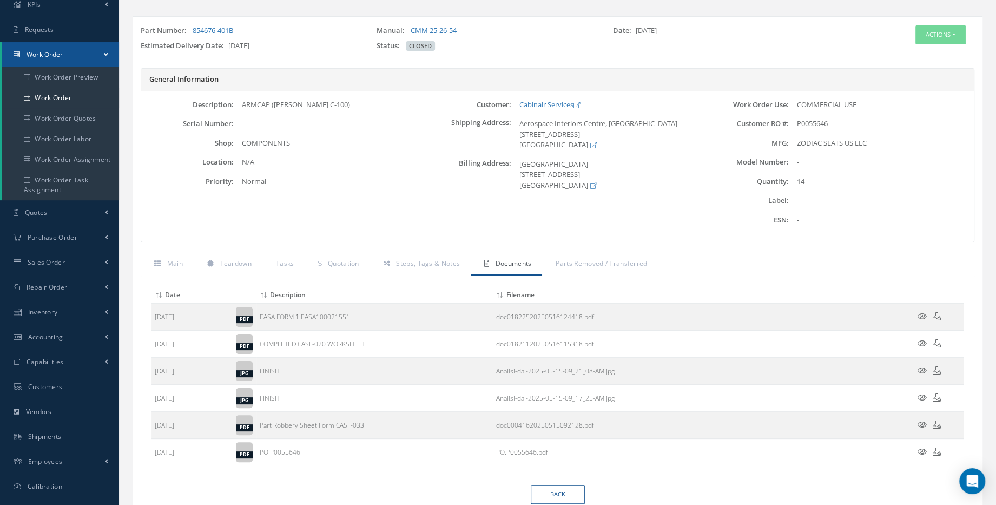
scroll to position [49, 0]
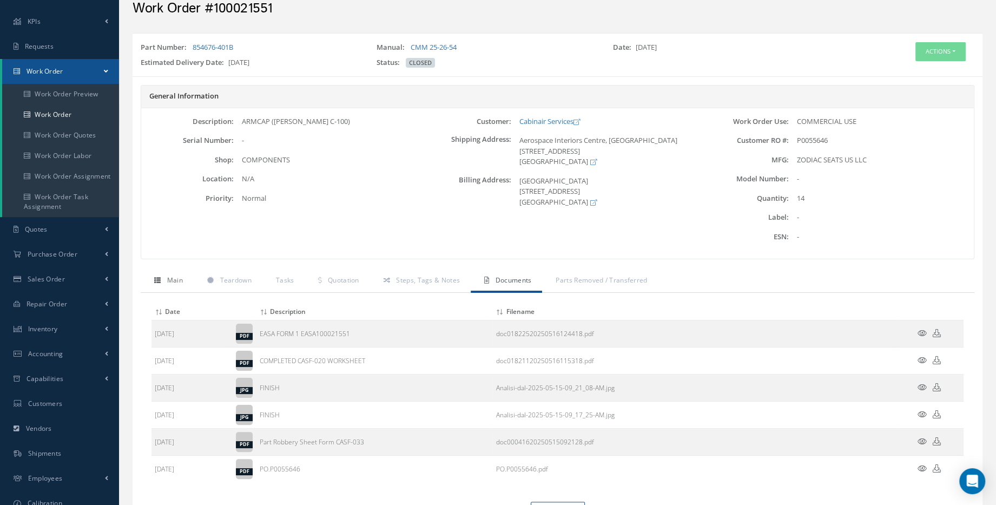
click at [174, 286] on link "Main" at bounding box center [167, 281] width 53 height 23
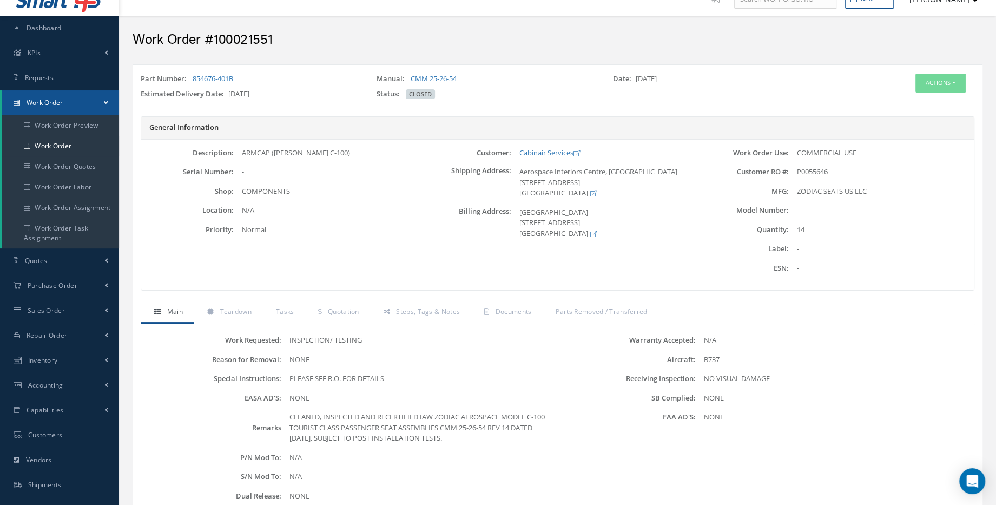
scroll to position [0, 0]
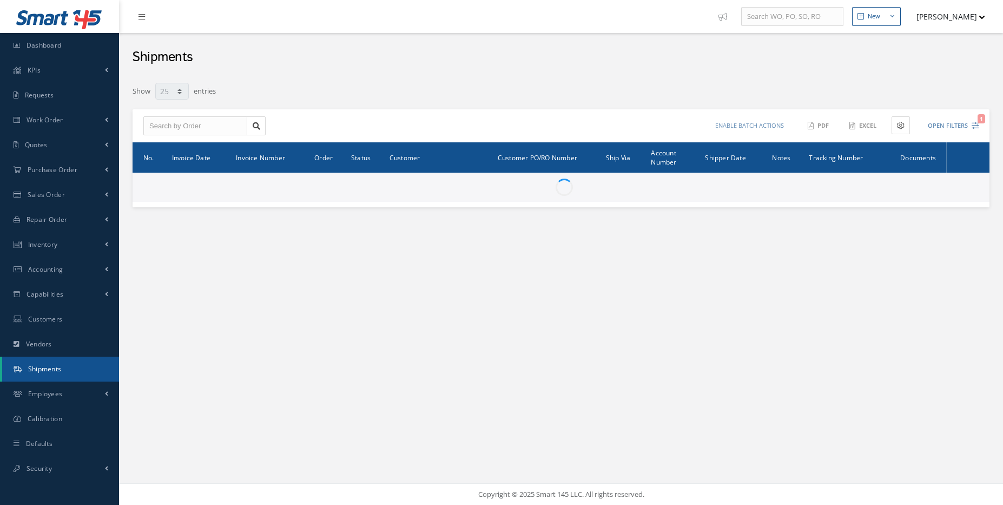
select select "25"
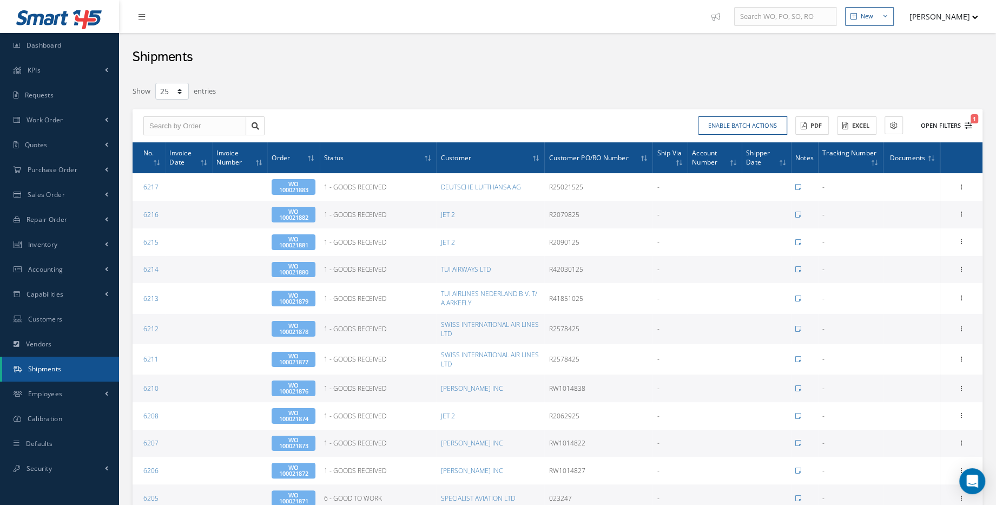
click at [913, 123] on button "Open Filters 1" at bounding box center [941, 126] width 61 height 18
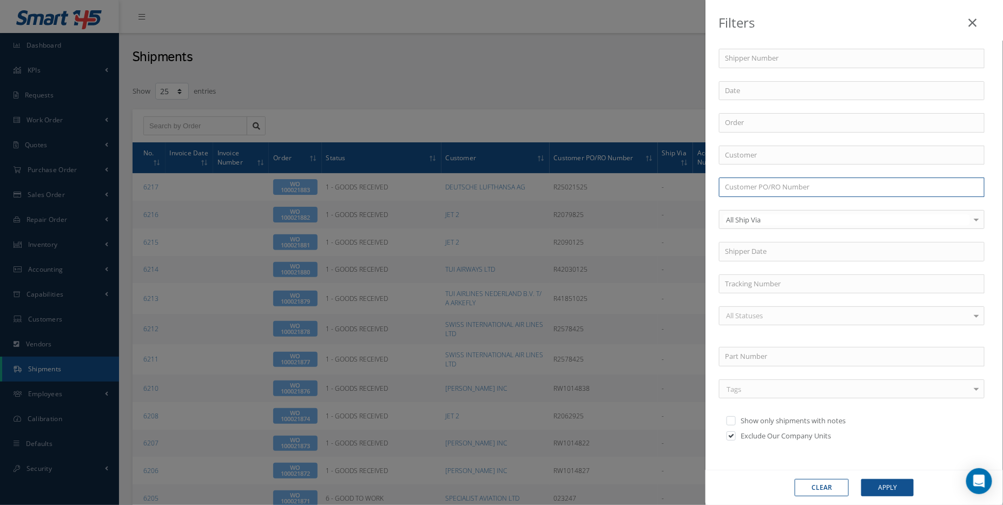
click at [764, 187] on input "text" at bounding box center [852, 187] width 266 height 19
paste input "PO P0055646"
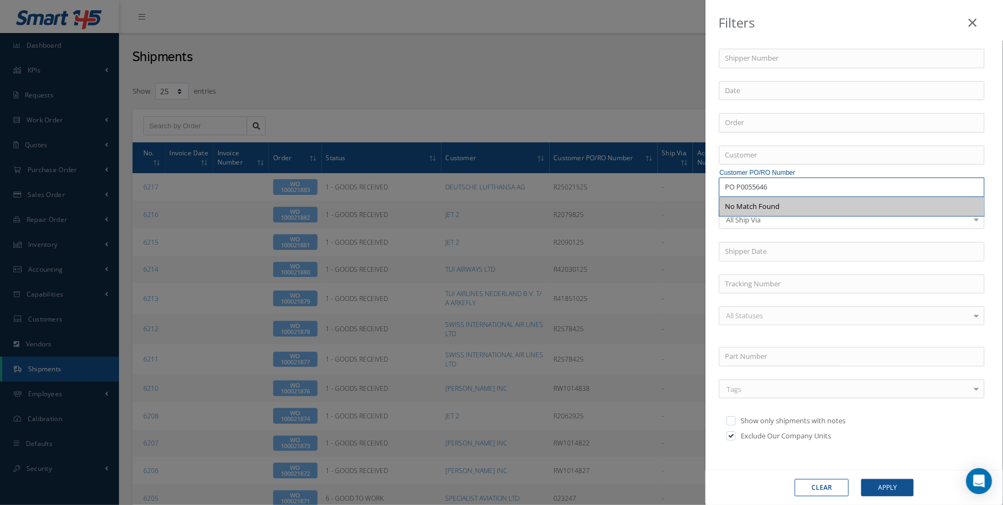
drag, startPoint x: 739, startPoint y: 185, endPoint x: 698, endPoint y: 185, distance: 41.1
click at [698, 185] on div "Filters Shipper Number Order Customer Customer PO/RO Number PO P0055646 No Matc…" at bounding box center [501, 252] width 1003 height 505
click at [885, 482] on button "Apply" at bounding box center [888, 487] width 52 height 17
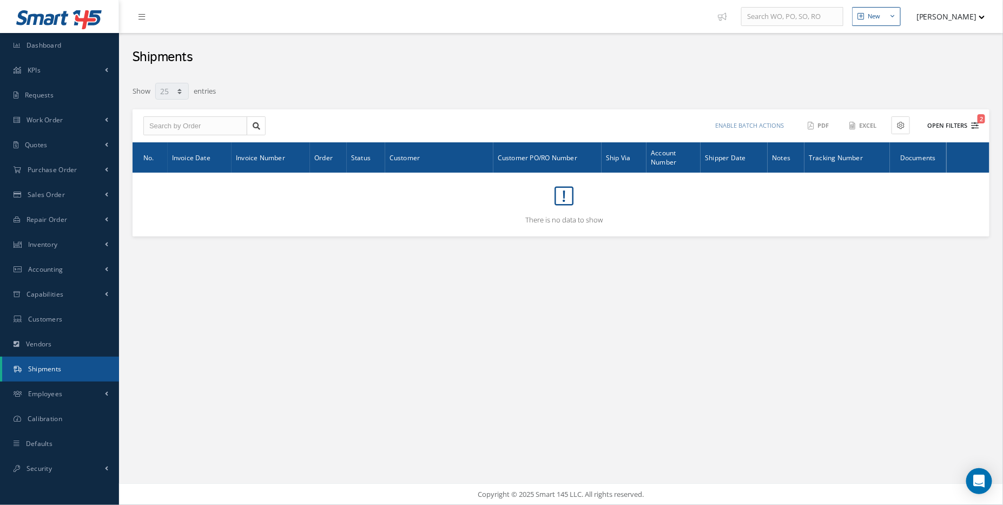
click at [952, 122] on button "Open Filters 2" at bounding box center [948, 126] width 61 height 18
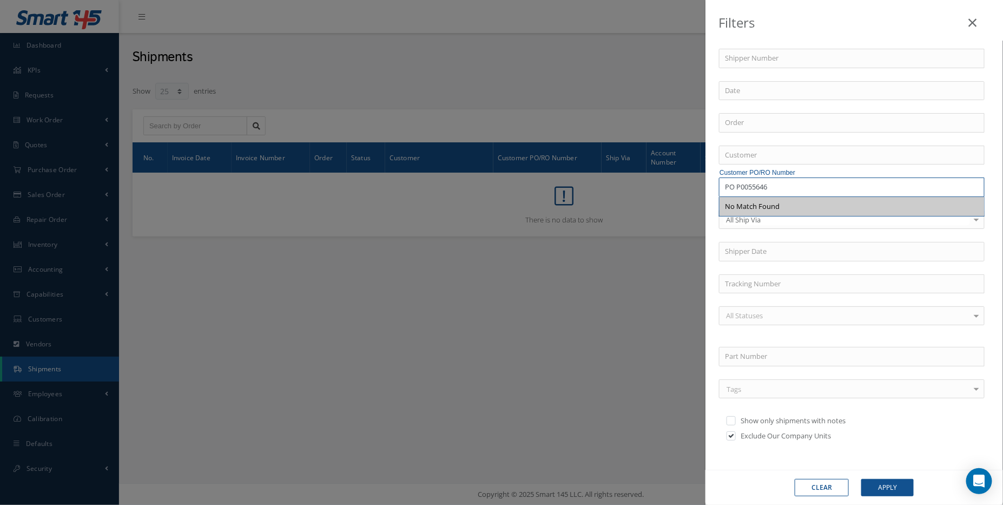
drag, startPoint x: 736, startPoint y: 186, endPoint x: 717, endPoint y: 190, distance: 19.4
click at [717, 190] on div "Customer PO/RO Number PO P0055646 No Match Found" at bounding box center [854, 187] width 287 height 19
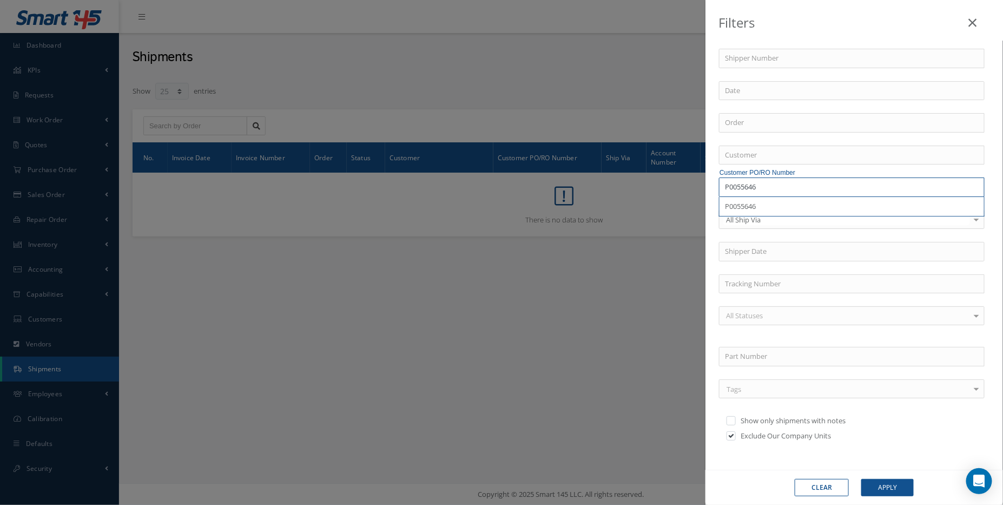
type input "P0055646"
click at [900, 497] on div "Clear Apply" at bounding box center [855, 487] width 298 height 35
click at [899, 491] on button "Apply" at bounding box center [888, 487] width 52 height 17
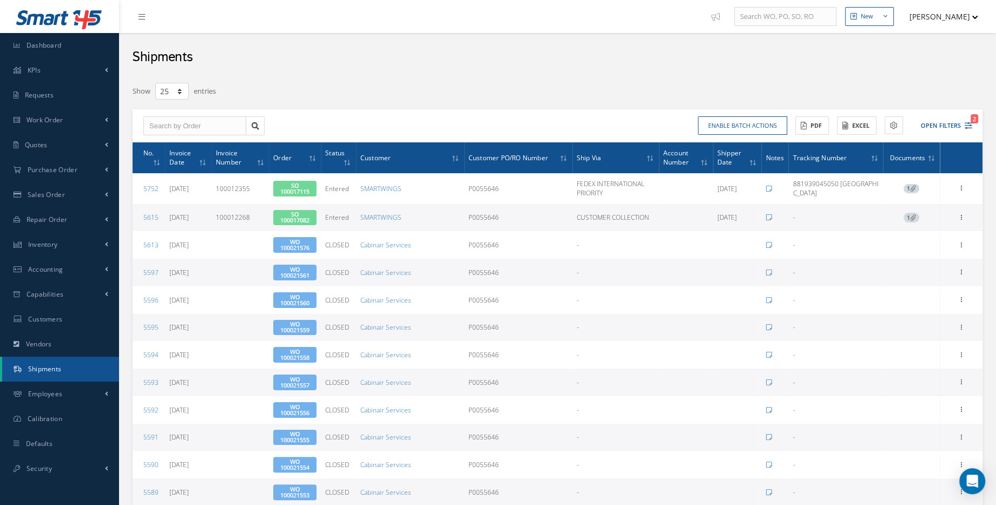
click at [154, 222] on td "5615" at bounding box center [149, 218] width 32 height 28
click at [154, 219] on link "5615" at bounding box center [150, 217] width 15 height 9
type input "05/19/2025"
type input "100012268"
type input "05/19/2025"
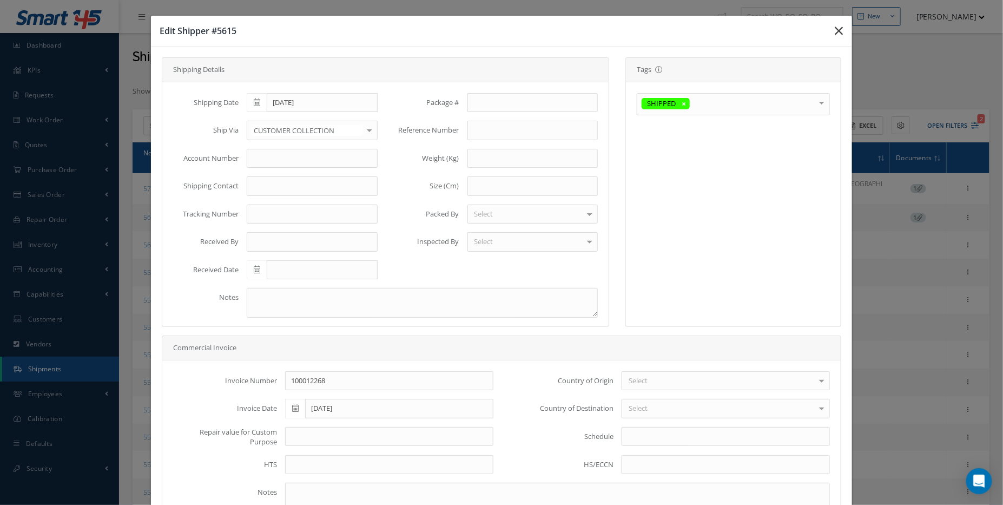
click at [0, 0] on button "button" at bounding box center [0, 0] width 0 height 0
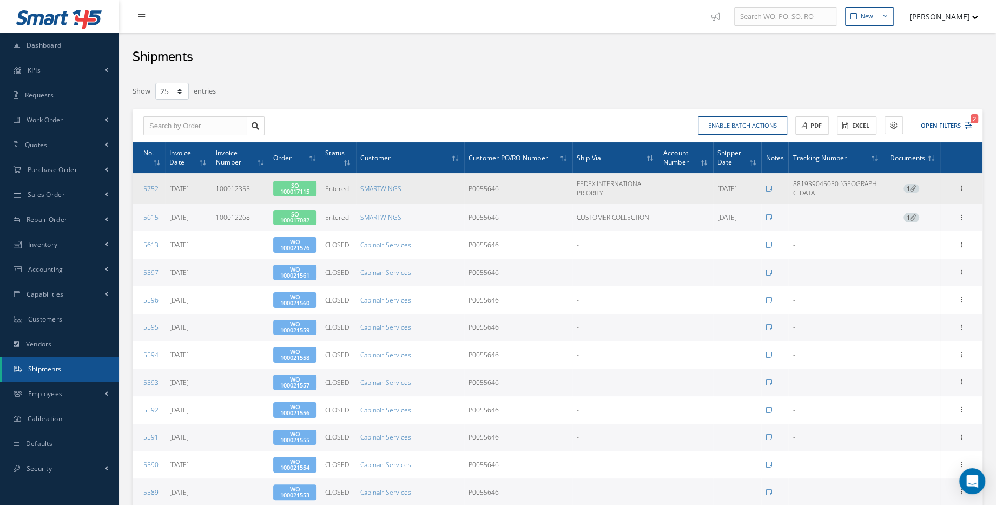
click at [909, 190] on span "1" at bounding box center [912, 189] width 16 height 10
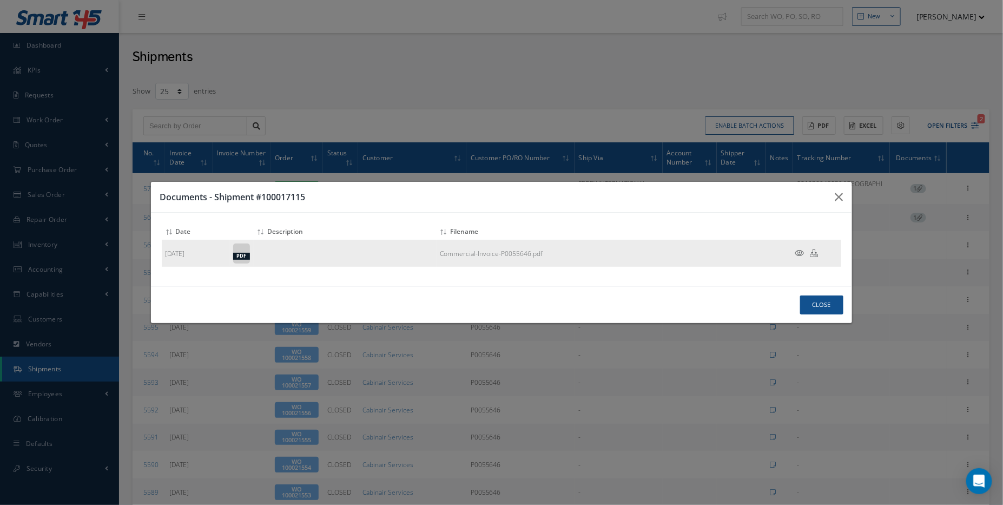
click at [798, 254] on icon at bounding box center [799, 253] width 9 height 8
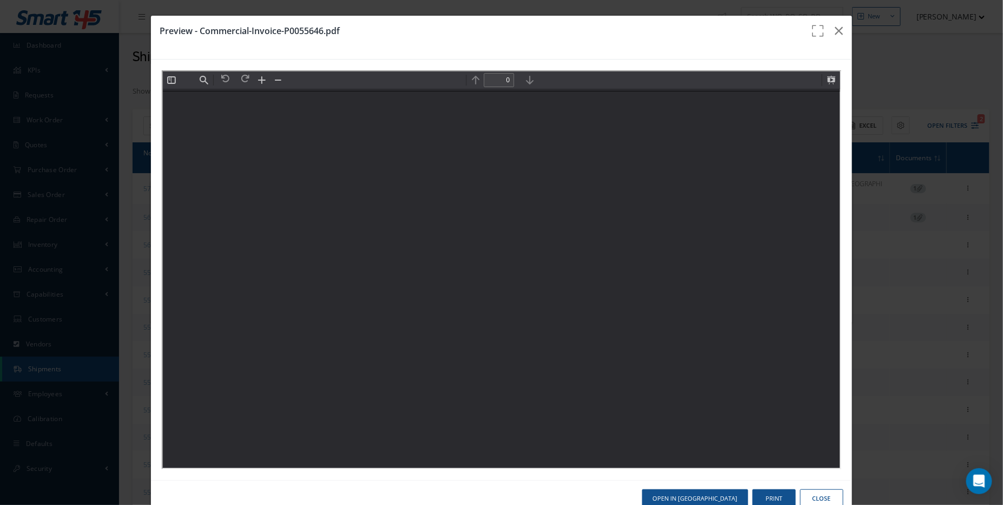
type input "1"
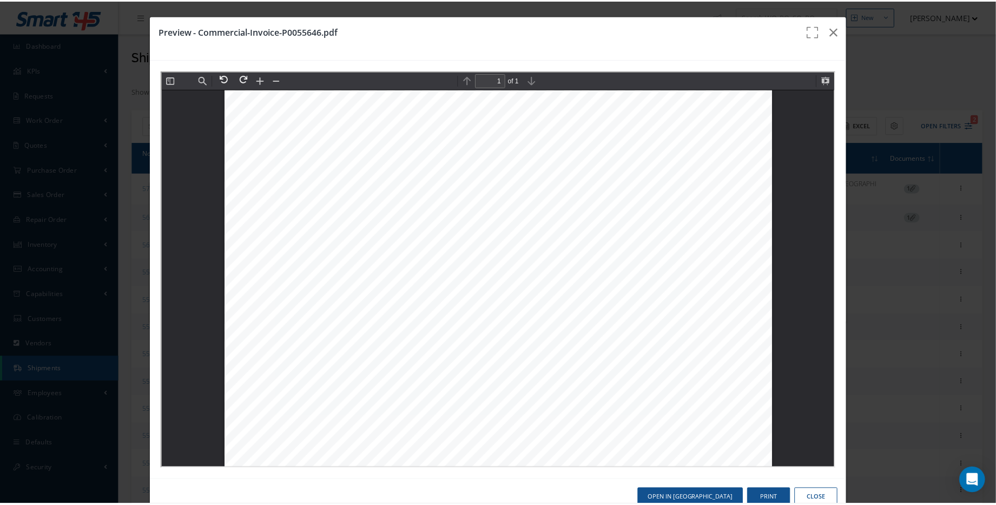
scroll to position [104, 0]
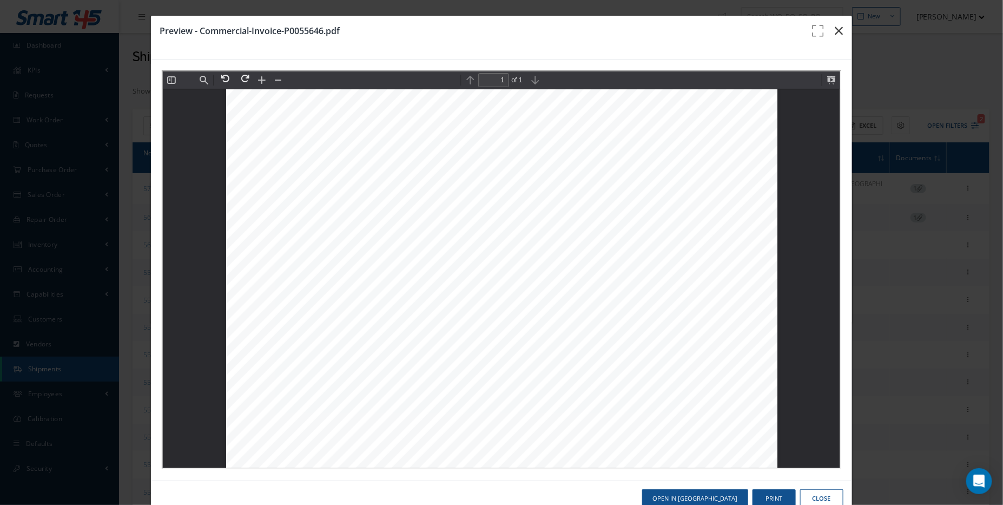
click at [835, 40] on button "button" at bounding box center [839, 31] width 25 height 30
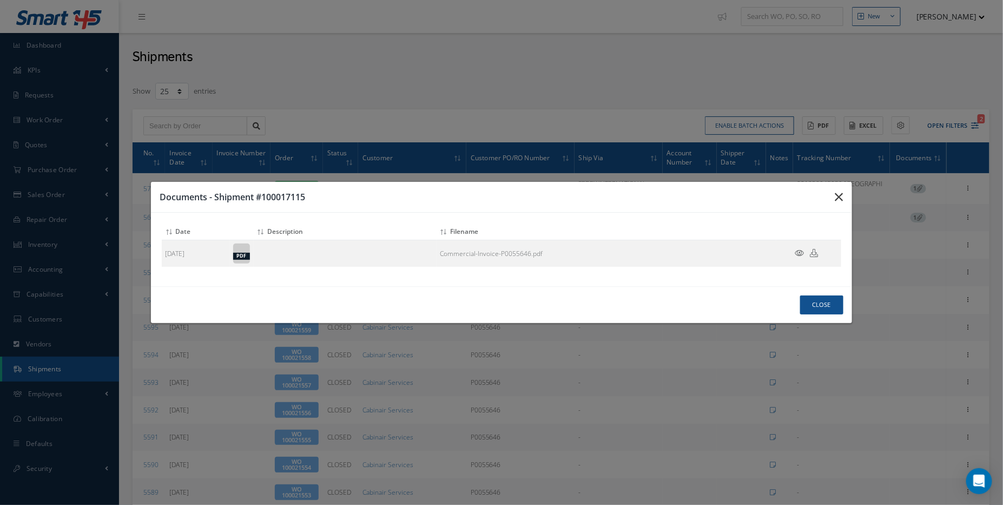
click at [0, 0] on icon "button" at bounding box center [0, 0] width 0 height 0
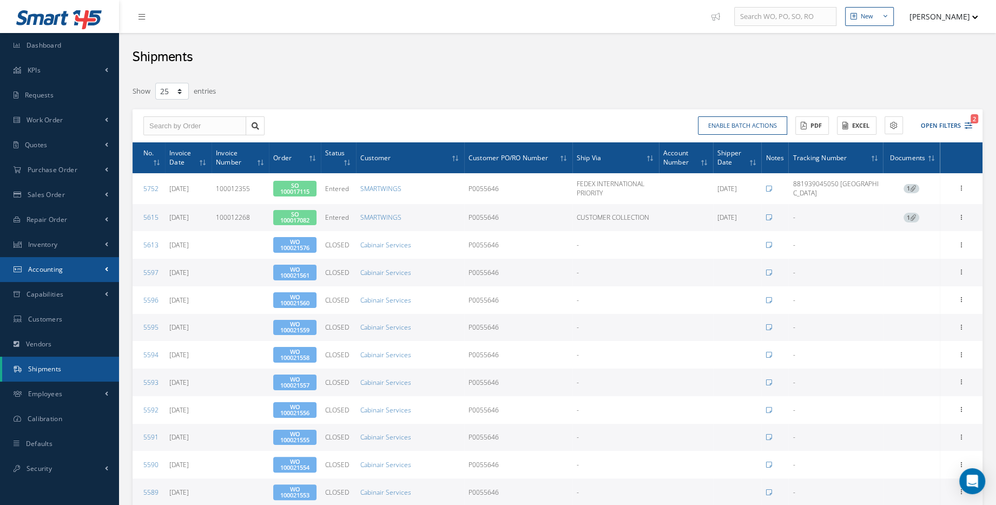
click at [67, 264] on link "Accounting" at bounding box center [59, 269] width 119 height 25
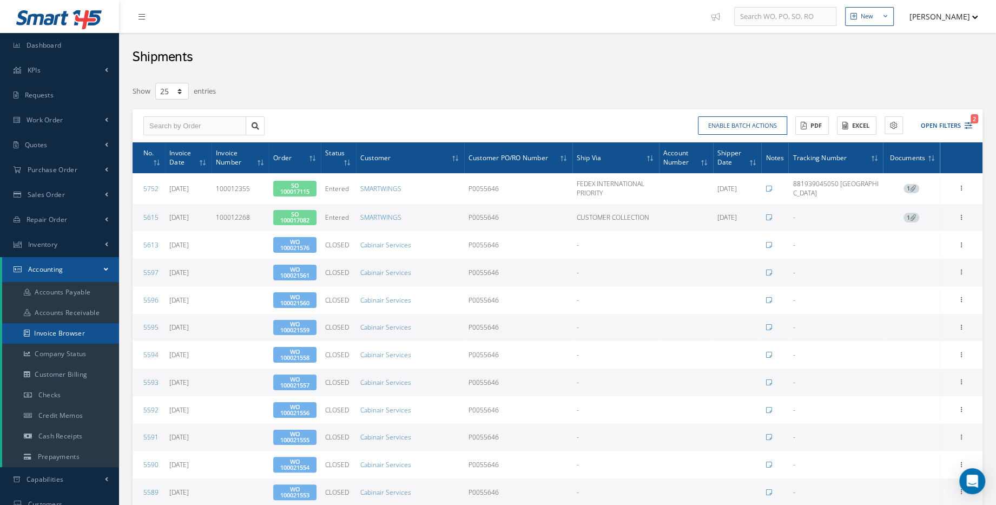
click at [80, 341] on link "Invoice Browser" at bounding box center [60, 333] width 117 height 21
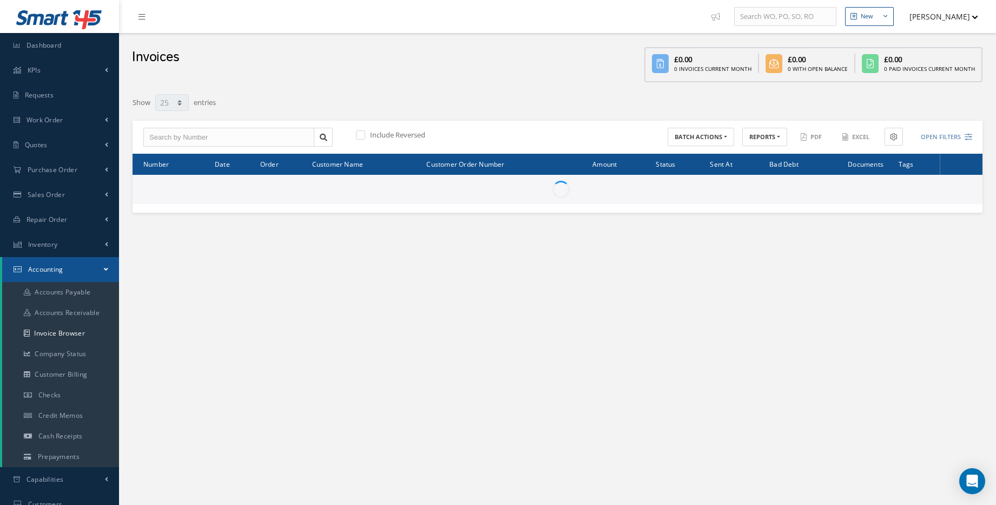
select select "25"
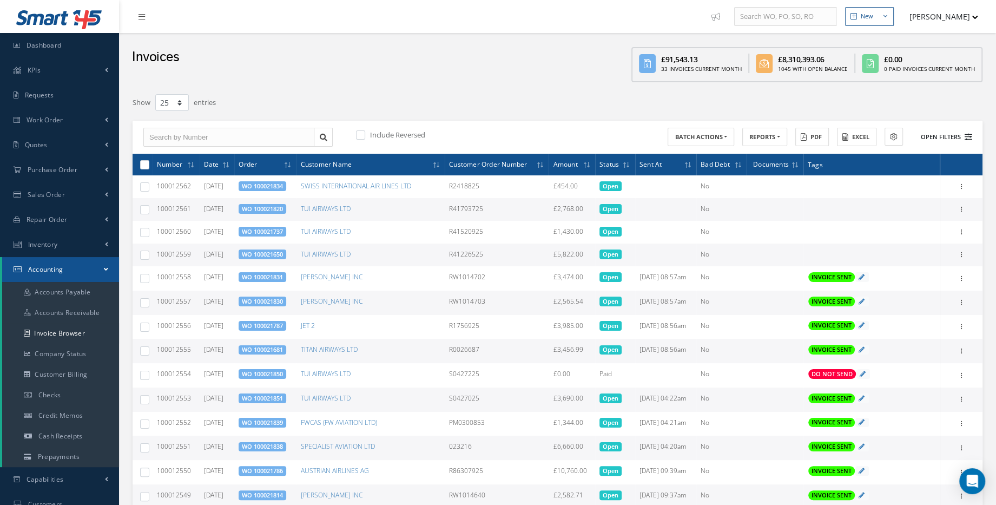
click at [946, 135] on button "Open Filters" at bounding box center [941, 137] width 61 height 18
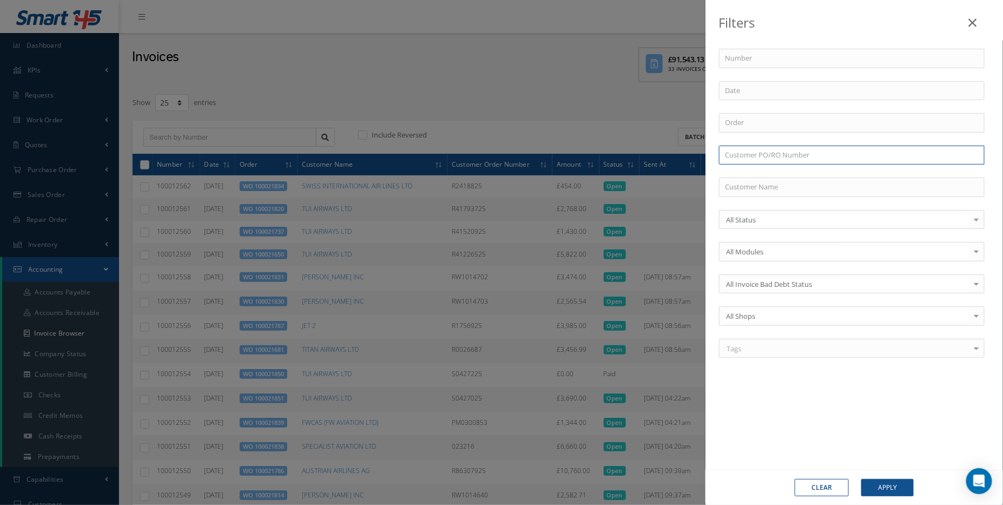
click at [752, 151] on input "text" at bounding box center [852, 155] width 266 height 19
paste input "PO P0055646"
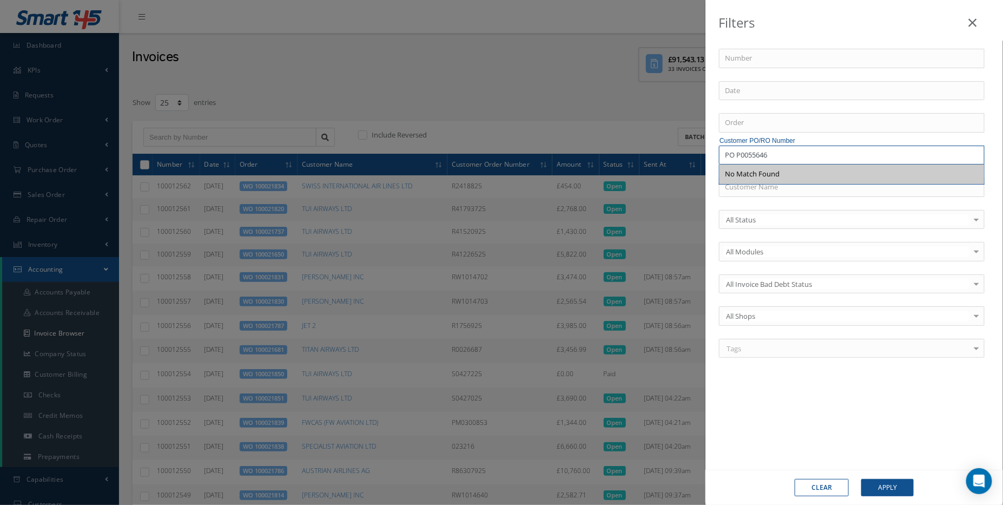
drag, startPoint x: 753, startPoint y: 157, endPoint x: 693, endPoint y: 152, distance: 60.3
click at [693, 152] on div "Filters Number Order Customer PO/RO Number PO P0055646 No Match Found Customer …" at bounding box center [501, 252] width 1003 height 505
type input "P0055646"
click at [862, 479] on button "Apply" at bounding box center [888, 487] width 52 height 17
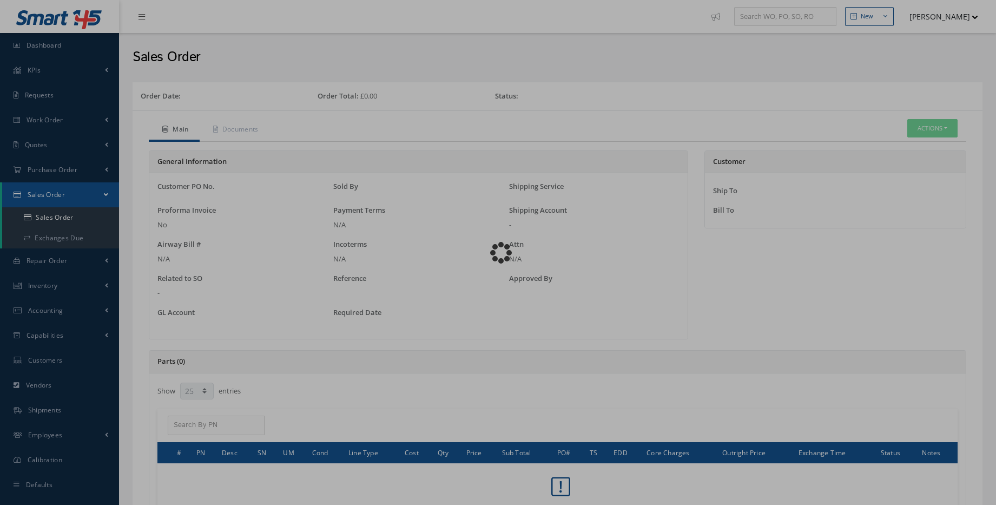
select select "25"
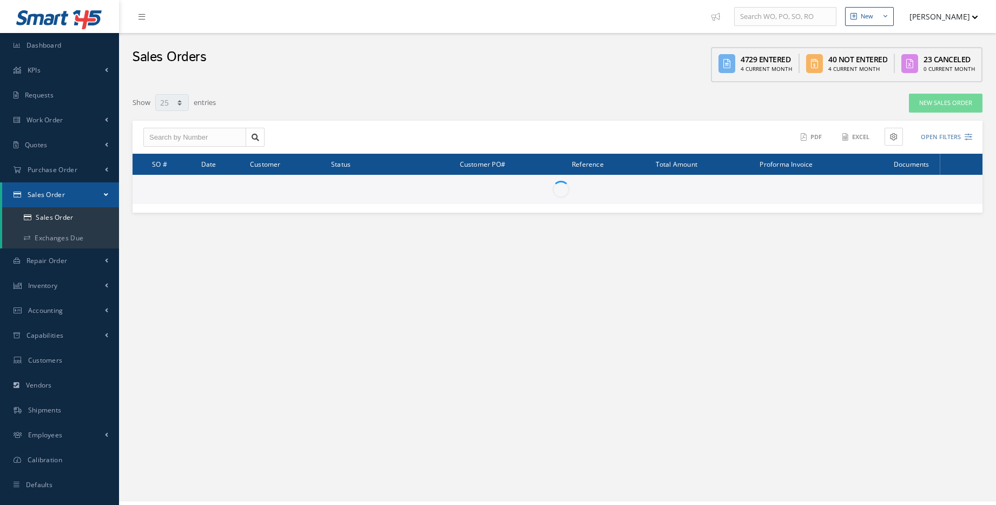
select select "25"
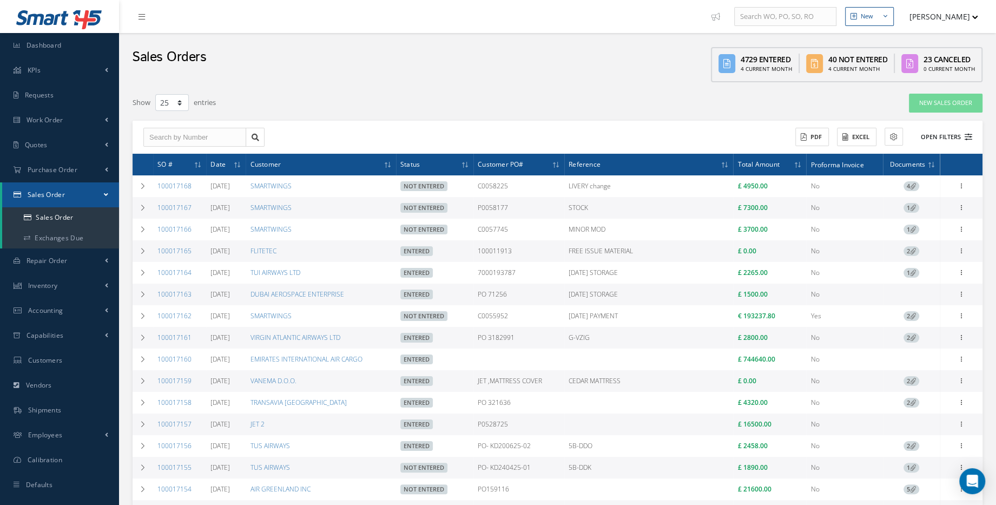
click at [970, 131] on button "Open Filters" at bounding box center [941, 137] width 61 height 18
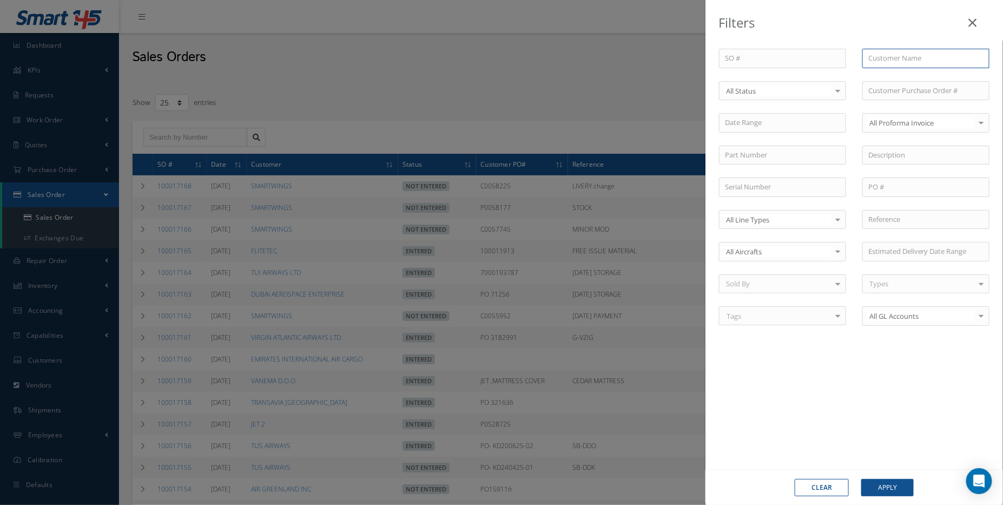
click at [892, 54] on input "text" at bounding box center [926, 58] width 127 height 19
click at [910, 76] on span "SMARTWINGS" at bounding box center [891, 78] width 45 height 10
type input "SMARTWINGS"
click at [788, 97] on div "All Status" at bounding box center [782, 90] width 127 height 19
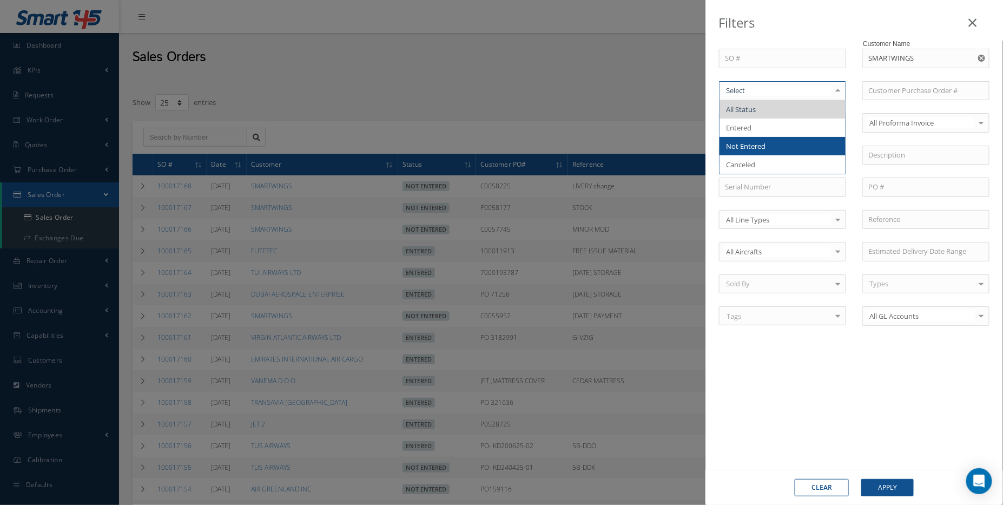
click at [772, 147] on span "Not Entered" at bounding box center [783, 146] width 126 height 18
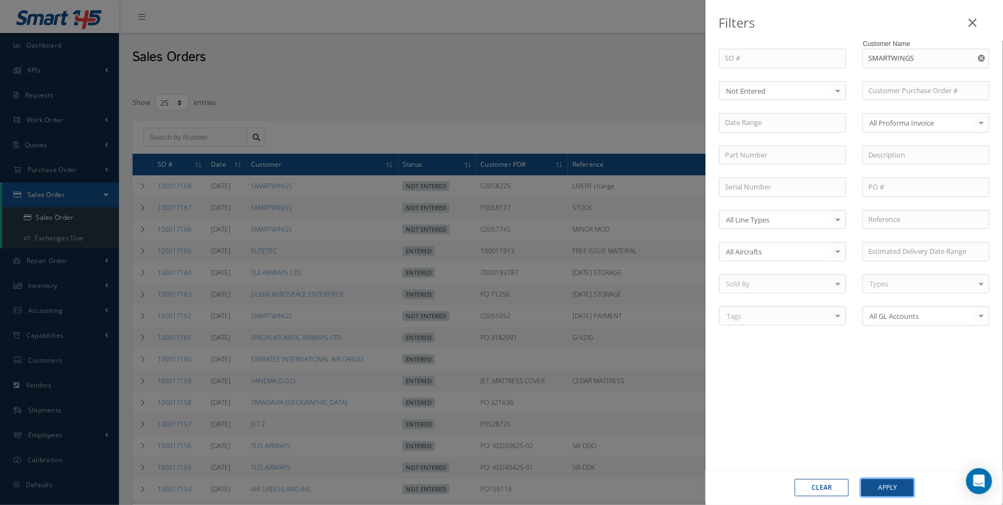
click at [895, 496] on button "Apply" at bounding box center [888, 487] width 52 height 17
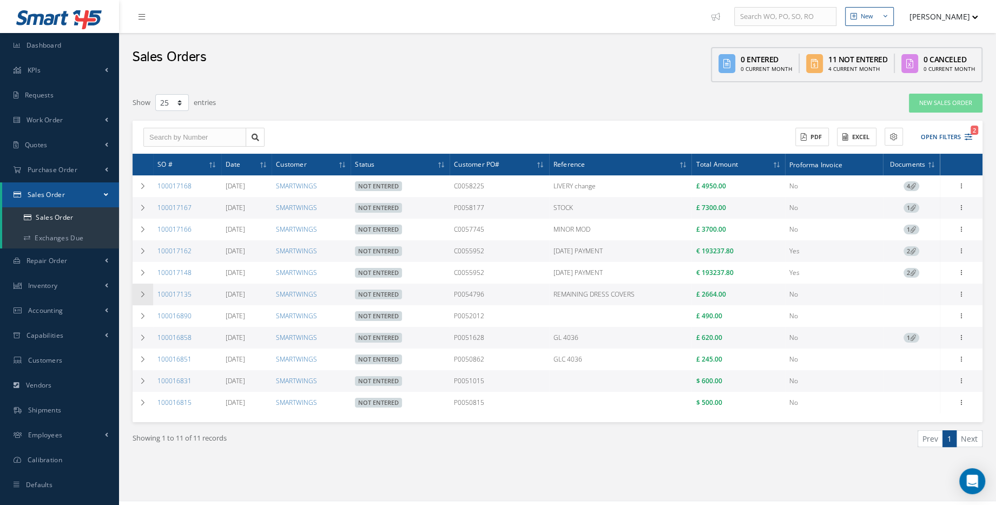
click at [140, 303] on td at bounding box center [143, 295] width 21 height 22
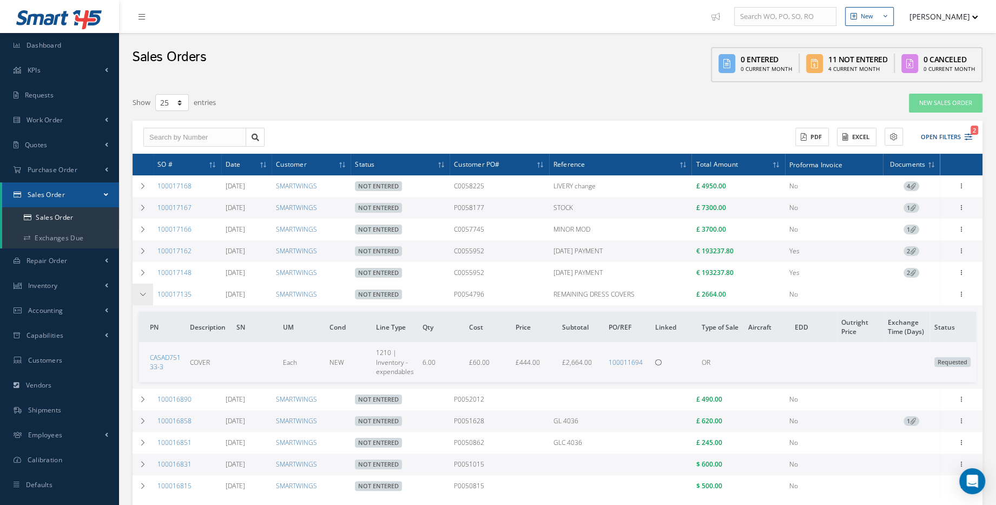
click at [146, 298] on td at bounding box center [143, 295] width 21 height 22
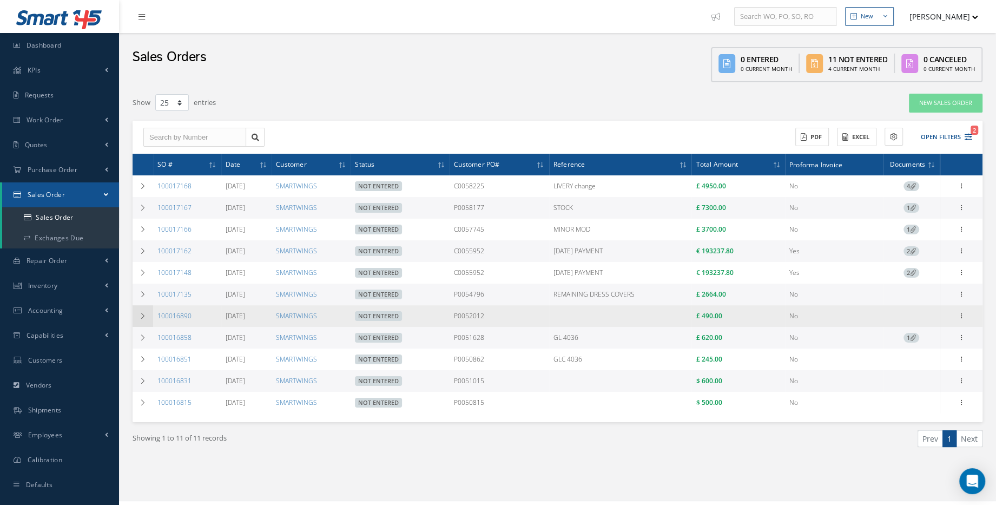
click at [149, 315] on td at bounding box center [143, 316] width 21 height 22
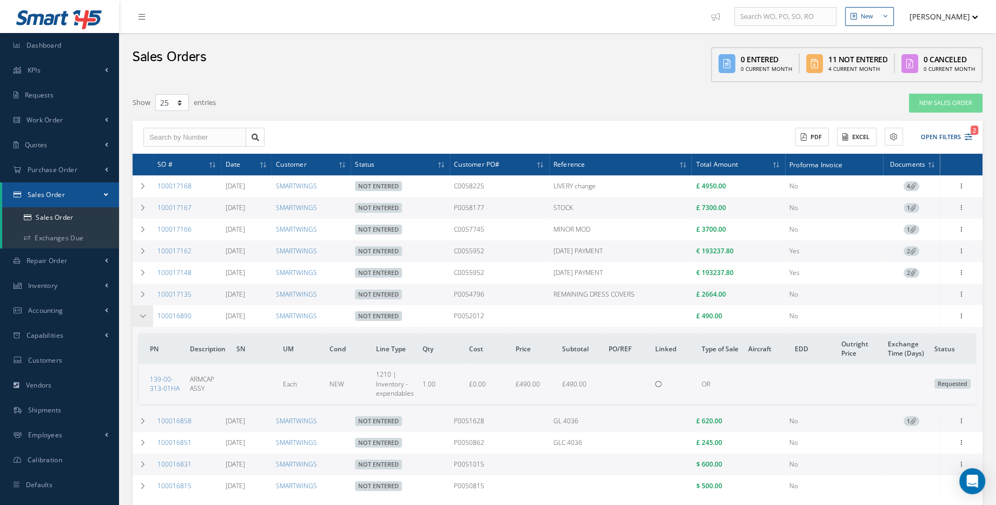
click at [139, 315] on td at bounding box center [143, 316] width 21 height 22
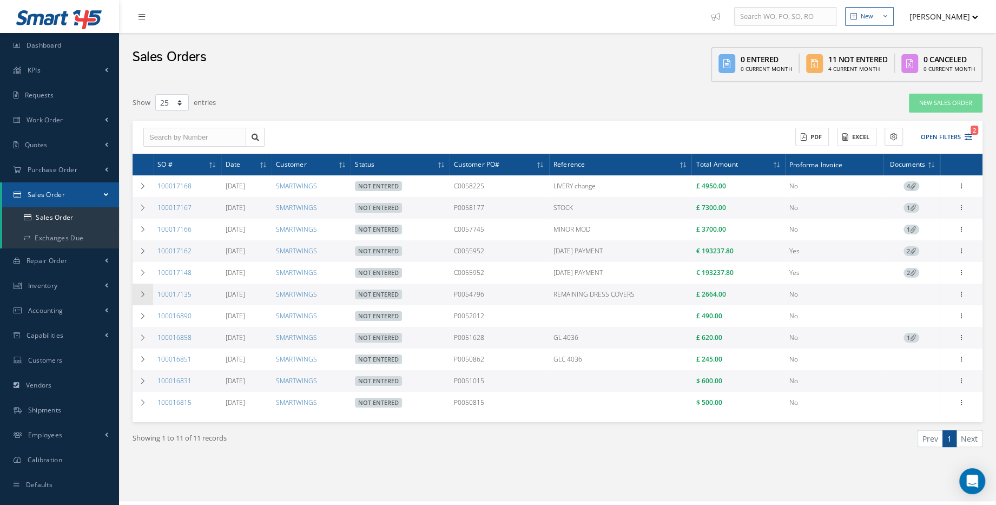
click at [144, 299] on td at bounding box center [143, 295] width 21 height 22
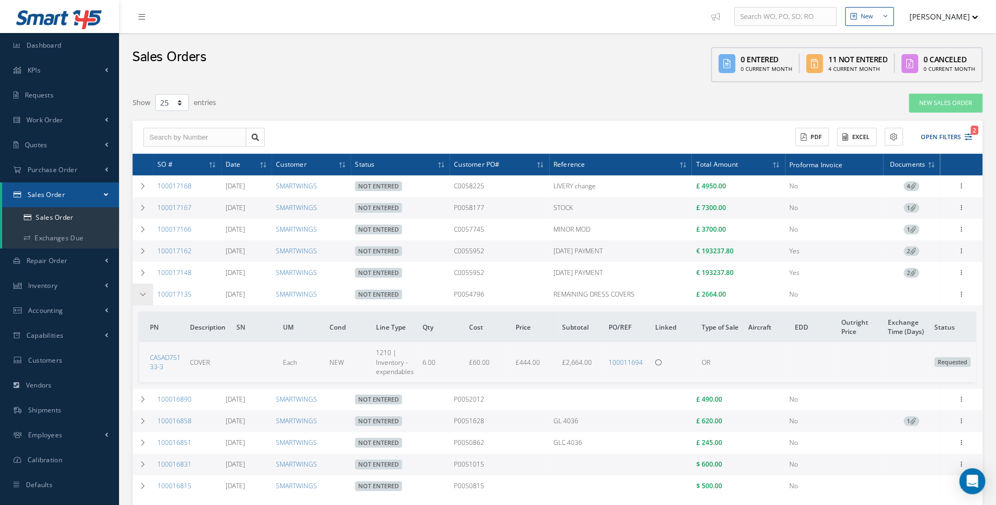
click at [145, 296] on icon at bounding box center [143, 294] width 8 height 6
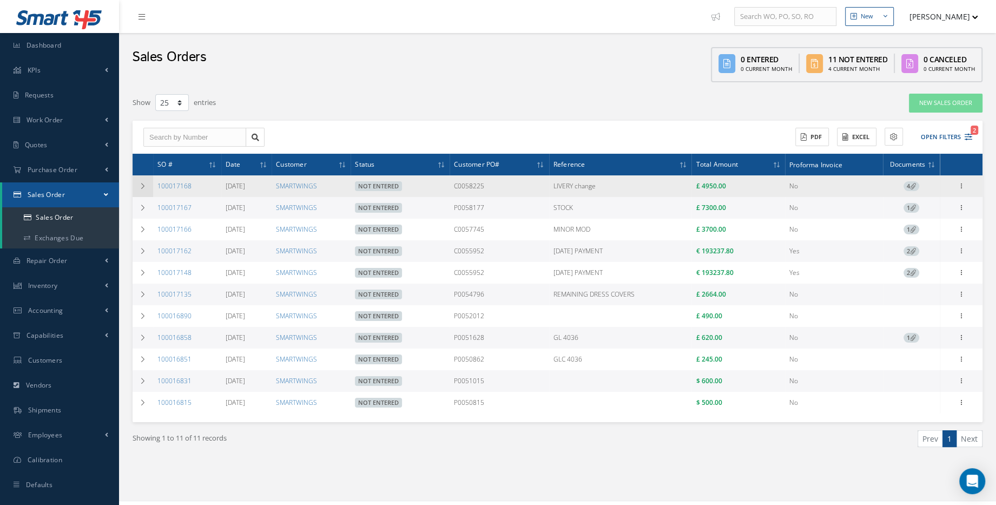
click at [137, 194] on td at bounding box center [143, 186] width 21 height 22
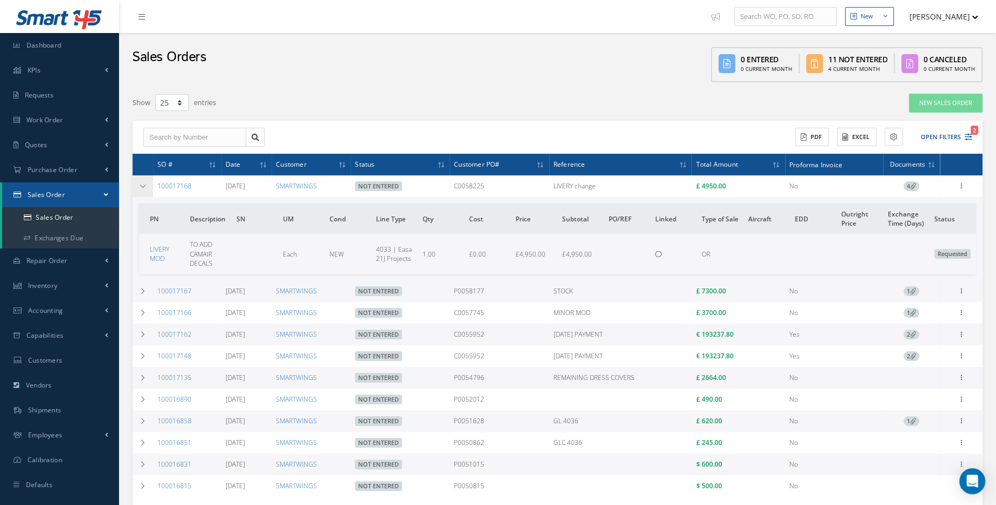
click at [137, 194] on td at bounding box center [143, 186] width 21 height 22
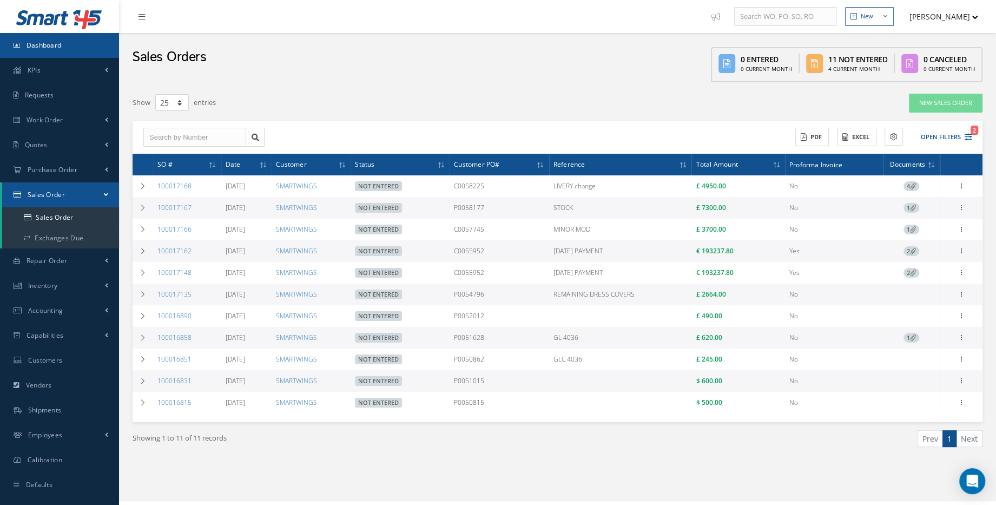
click at [63, 51] on link "Dashboard" at bounding box center [59, 45] width 119 height 25
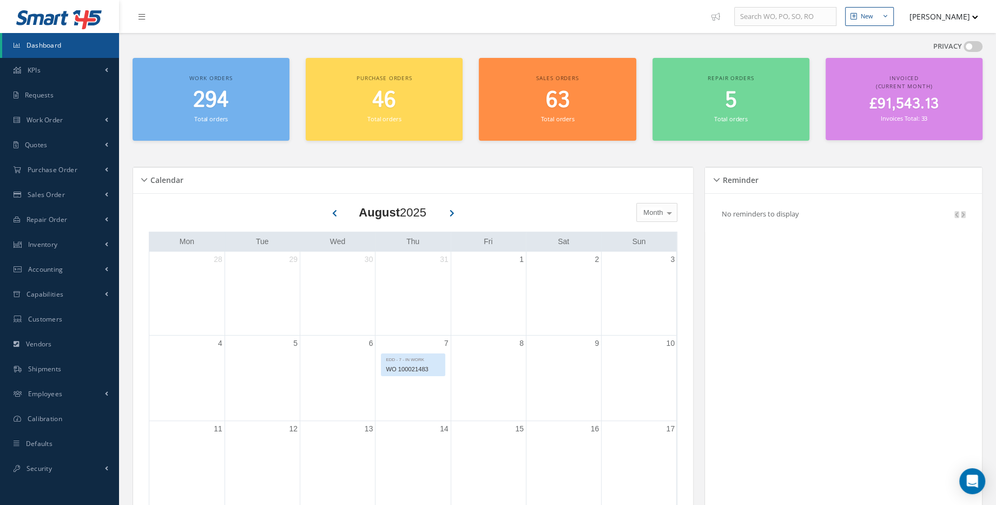
click at [862, 107] on h2 "£91,543.13" at bounding box center [904, 104] width 146 height 17
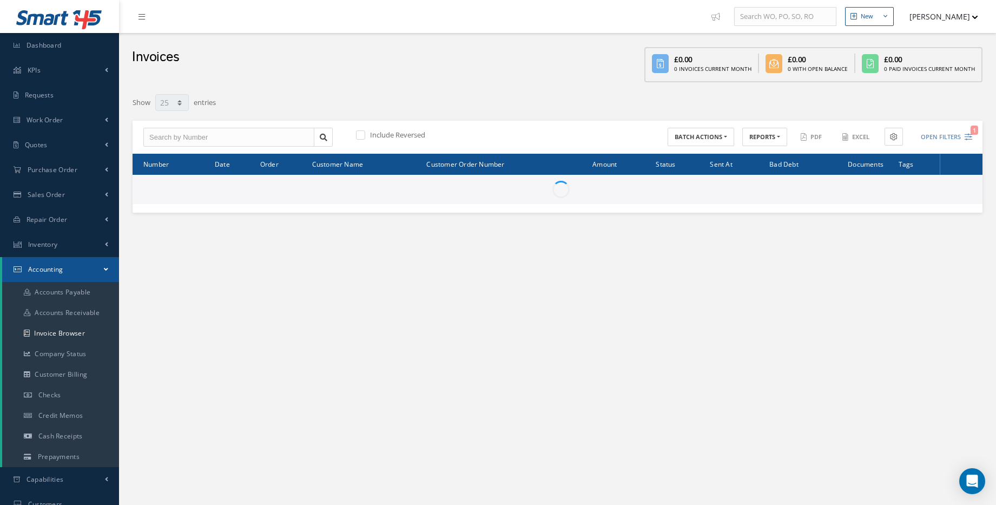
select select "25"
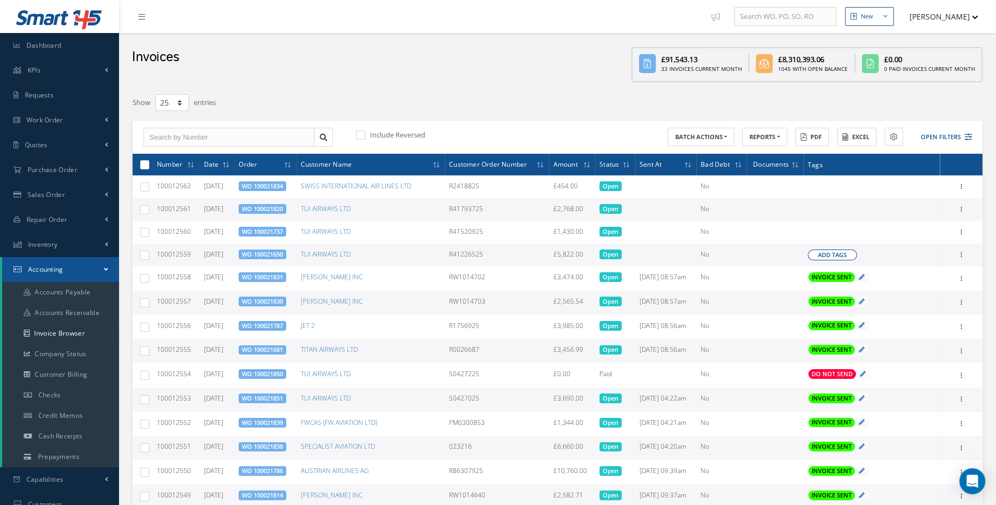
click at [847, 256] on span "Add Tags" at bounding box center [832, 255] width 29 height 9
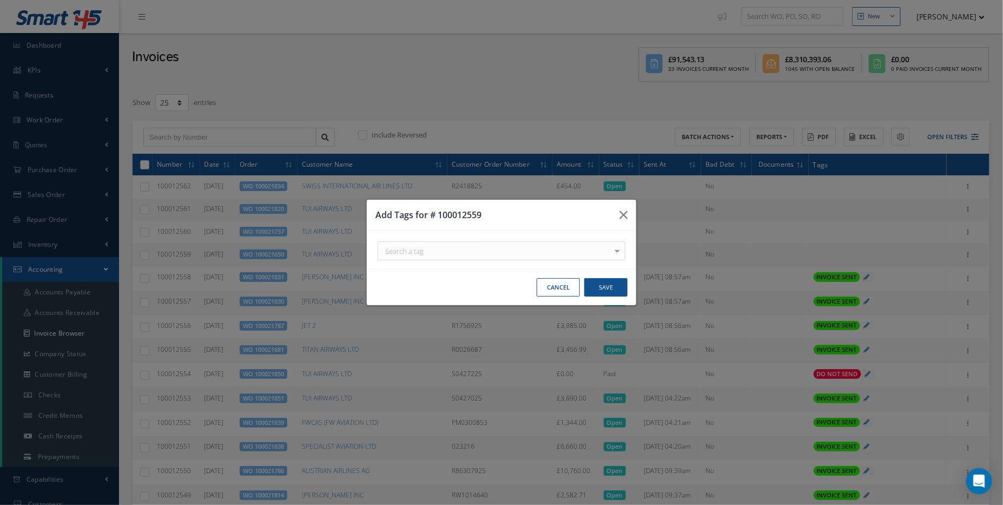
click at [0, 0] on div "Search a tag" at bounding box center [0, 0] width 0 height 0
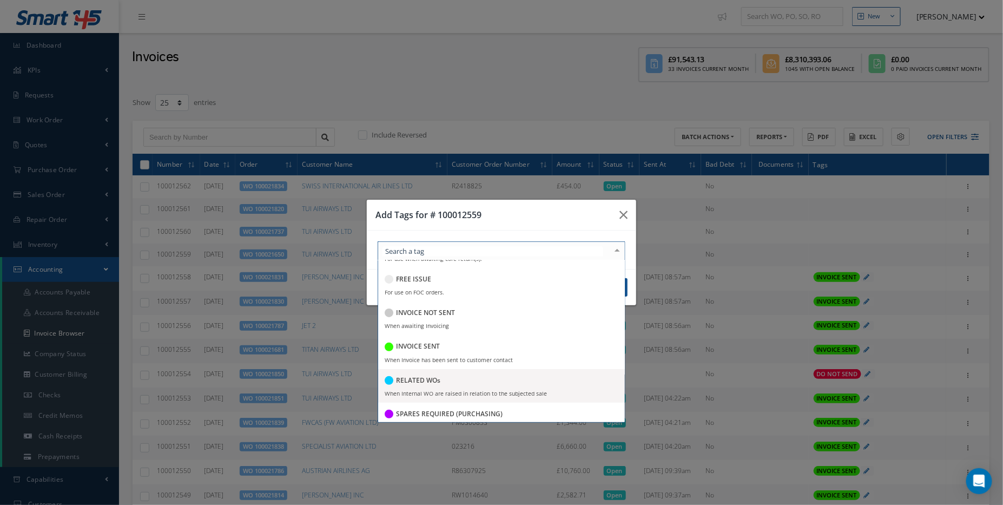
scroll to position [212, 0]
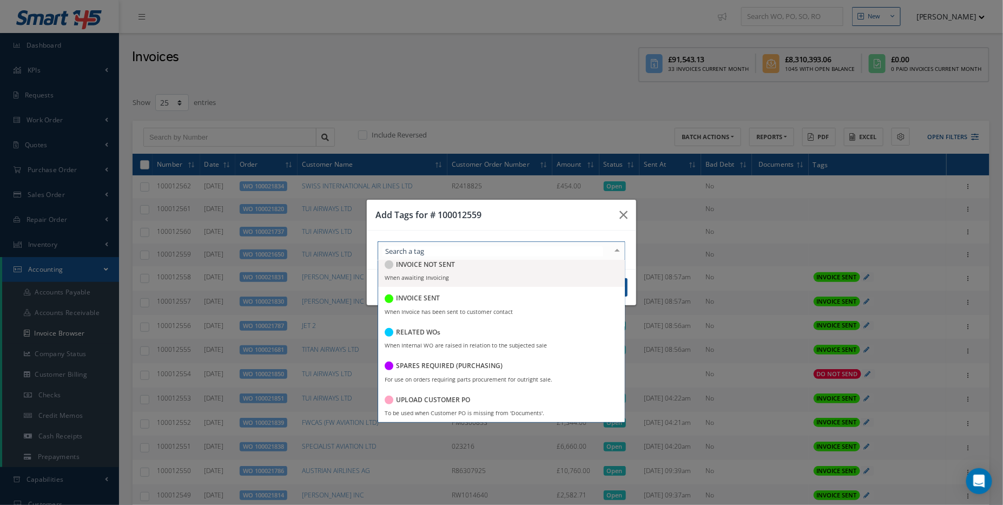
click at [465, 275] on span "INVOICE NOT SENT When awaiting Invoicing" at bounding box center [501, 270] width 247 height 34
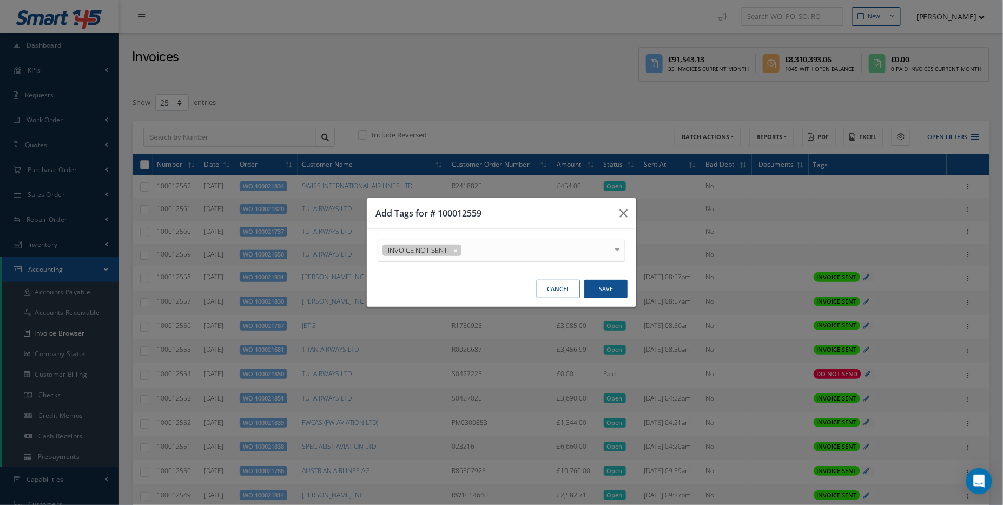
click at [0, 0] on div "Add Tags for # 100012559 INVOICE NOT SENT C of C Certification Req'd CAA FORM 1…" at bounding box center [0, 0] width 0 height 0
click at [0, 0] on button "Save" at bounding box center [0, 0] width 0 height 0
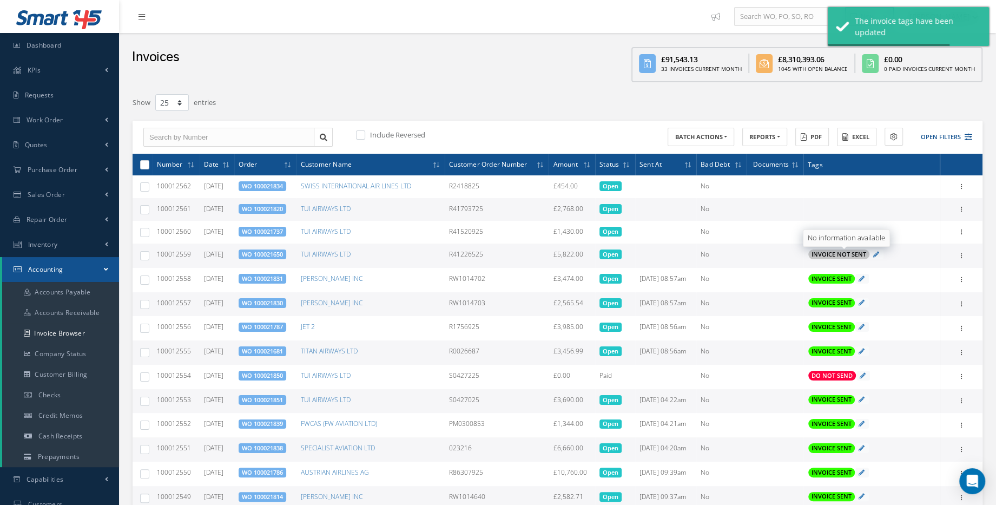
click at [845, 232] on div "No information available" at bounding box center [846, 237] width 87 height 17
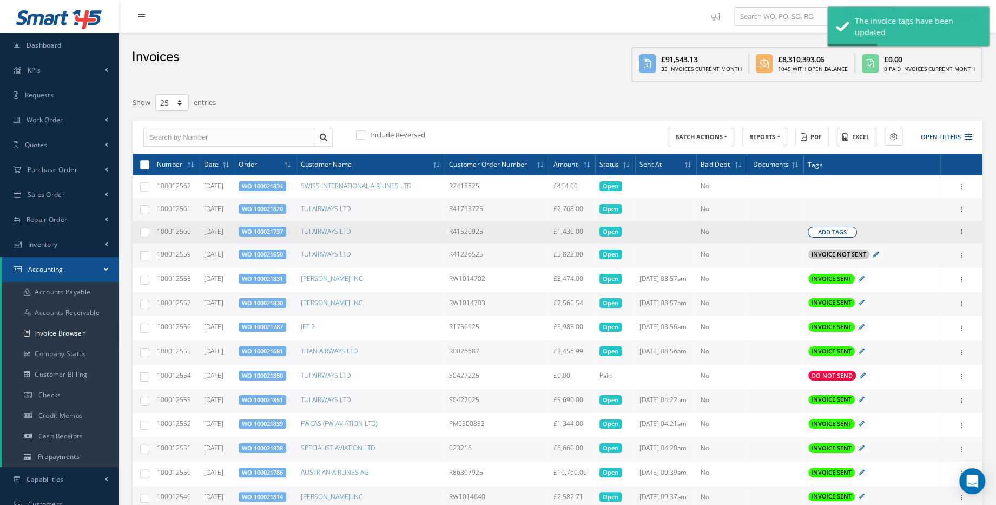
click at [823, 232] on span "Add Tags" at bounding box center [832, 232] width 29 height 9
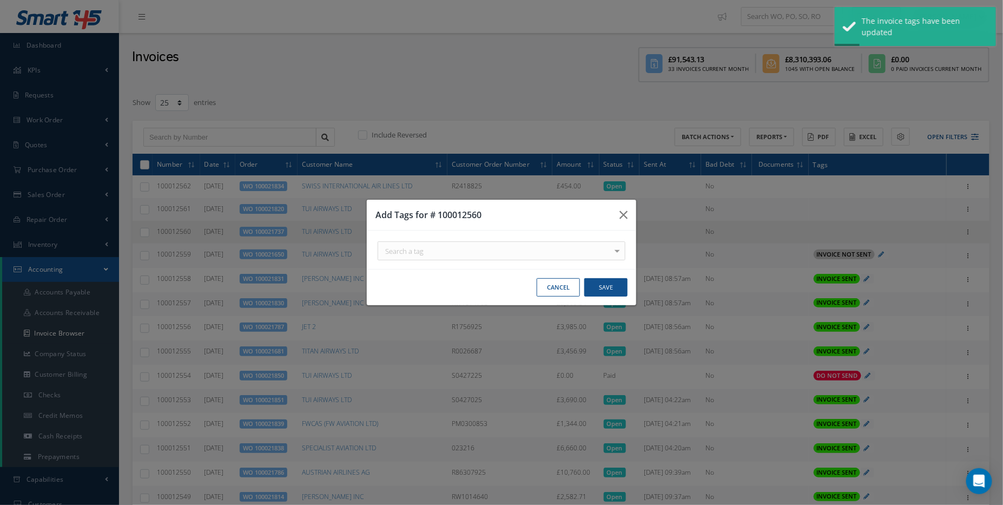
click at [0, 0] on div "Search a tag" at bounding box center [0, 0] width 0 height 0
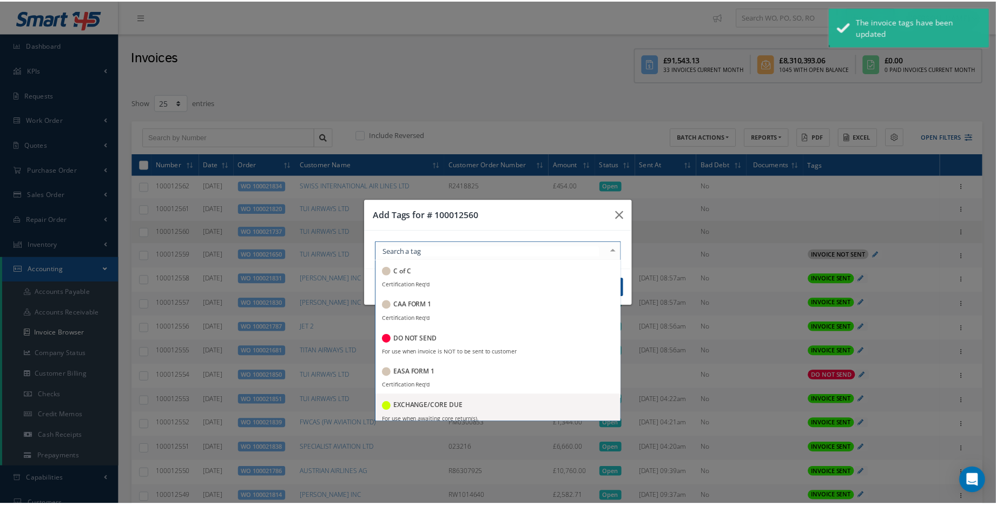
scroll to position [212, 0]
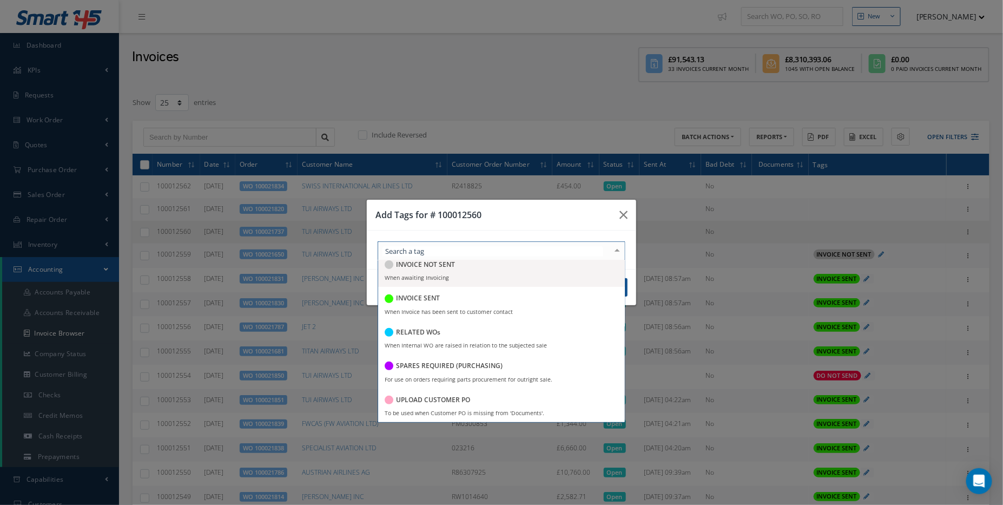
click at [459, 278] on span "INVOICE NOT SENT When awaiting Invoicing" at bounding box center [501, 270] width 247 height 34
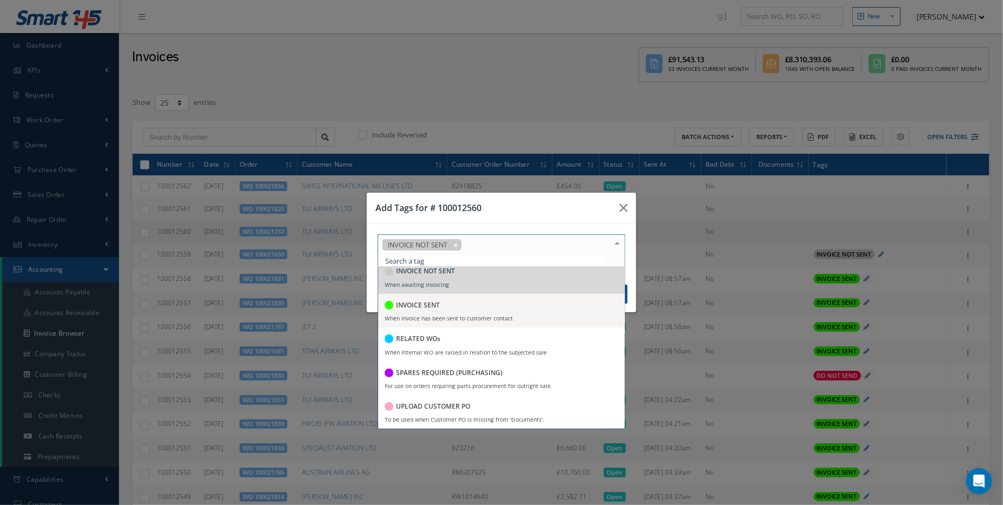
click at [0, 0] on div "Cancel Save" at bounding box center [0, 0] width 0 height 0
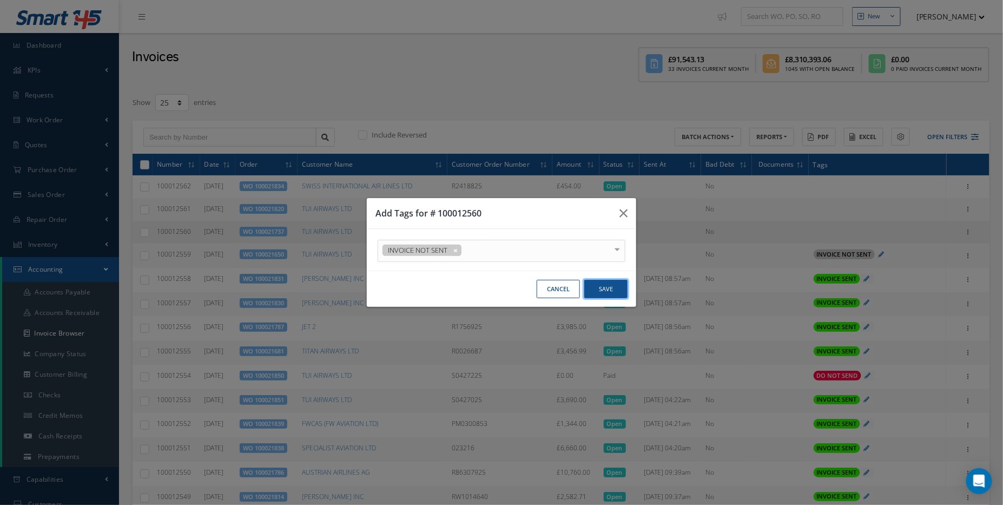
click at [0, 0] on button "Save" at bounding box center [0, 0] width 0 height 0
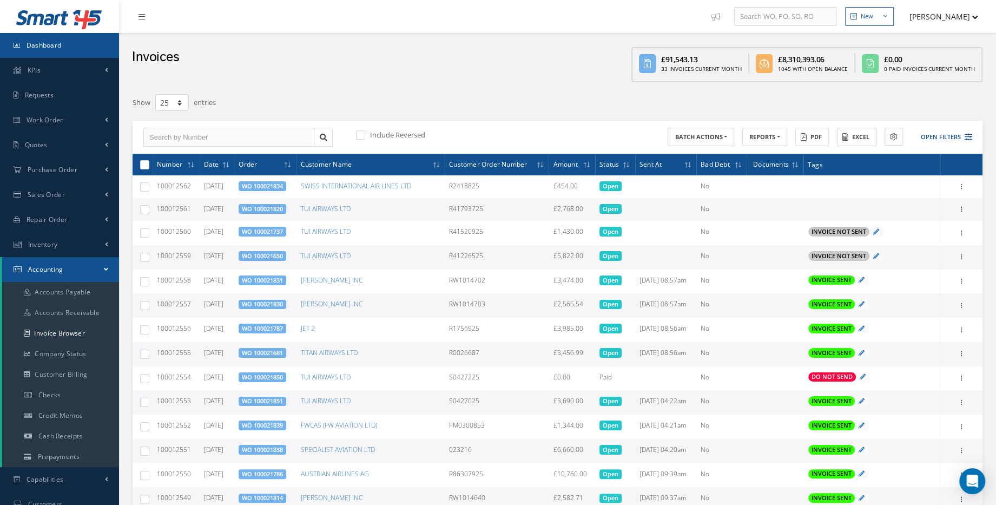
click at [57, 40] on link "Dashboard" at bounding box center [59, 45] width 119 height 25
